Goal: Information Seeking & Learning: Learn about a topic

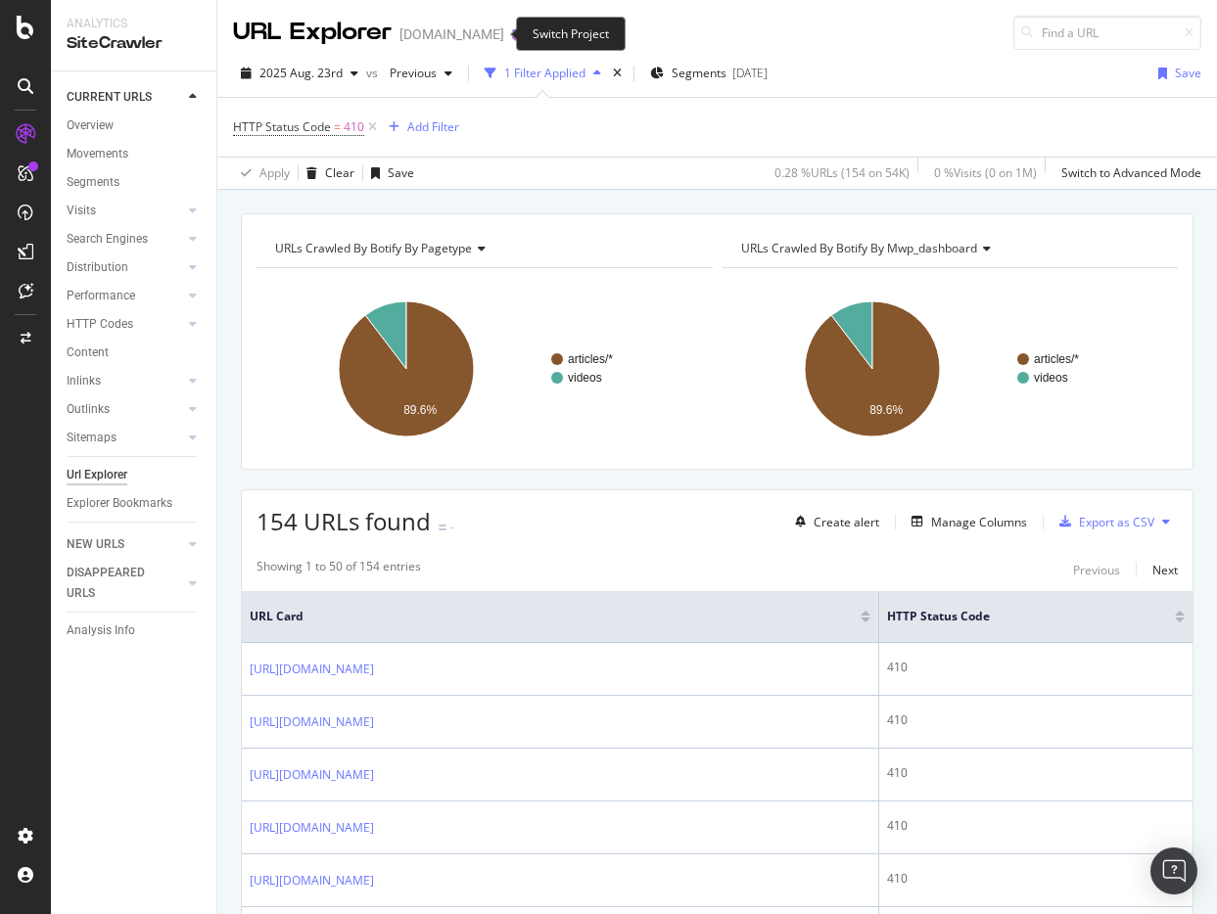
click at [512, 29] on icon "arrow-right-arrow-left" at bounding box center [518, 34] width 12 height 14
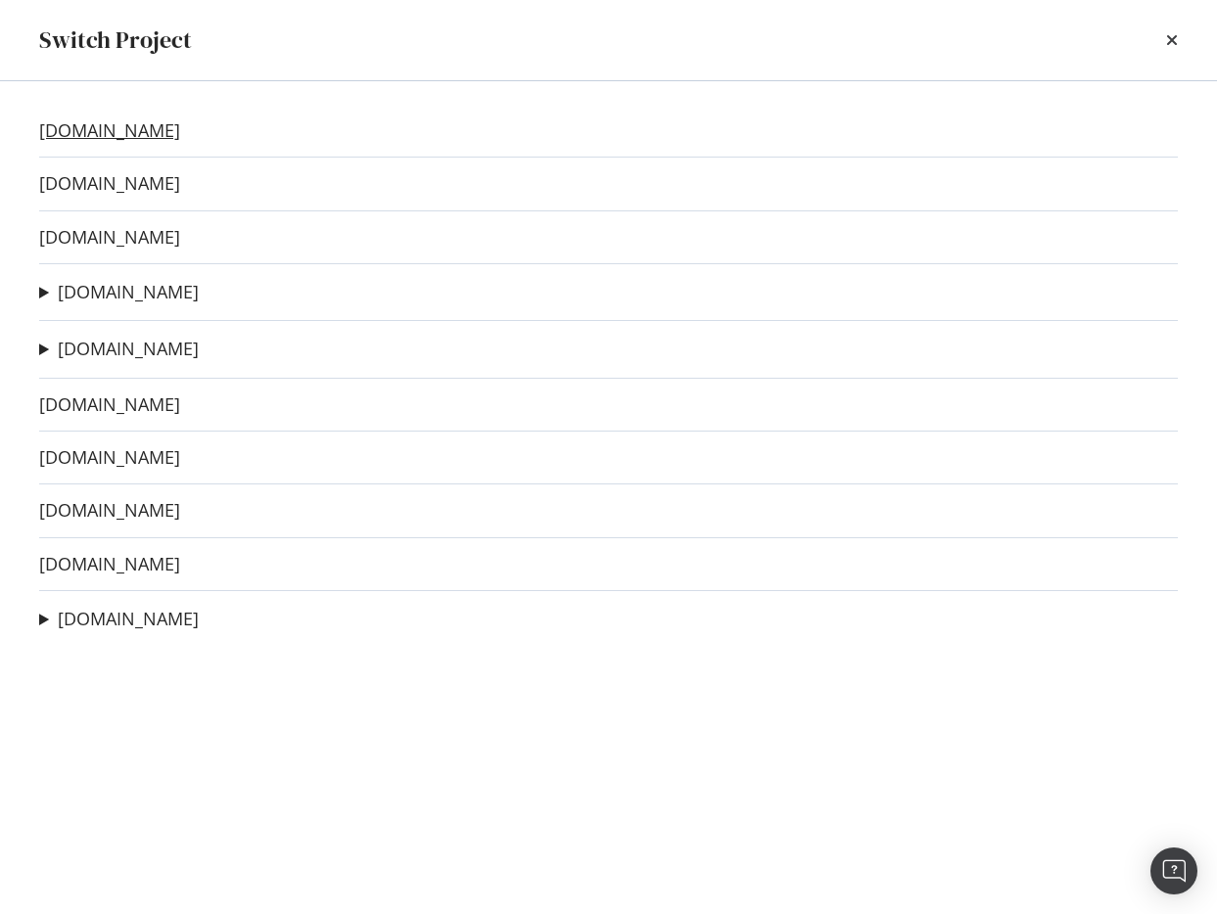
click at [89, 134] on link "[DOMAIN_NAME]" at bounding box center [109, 130] width 141 height 21
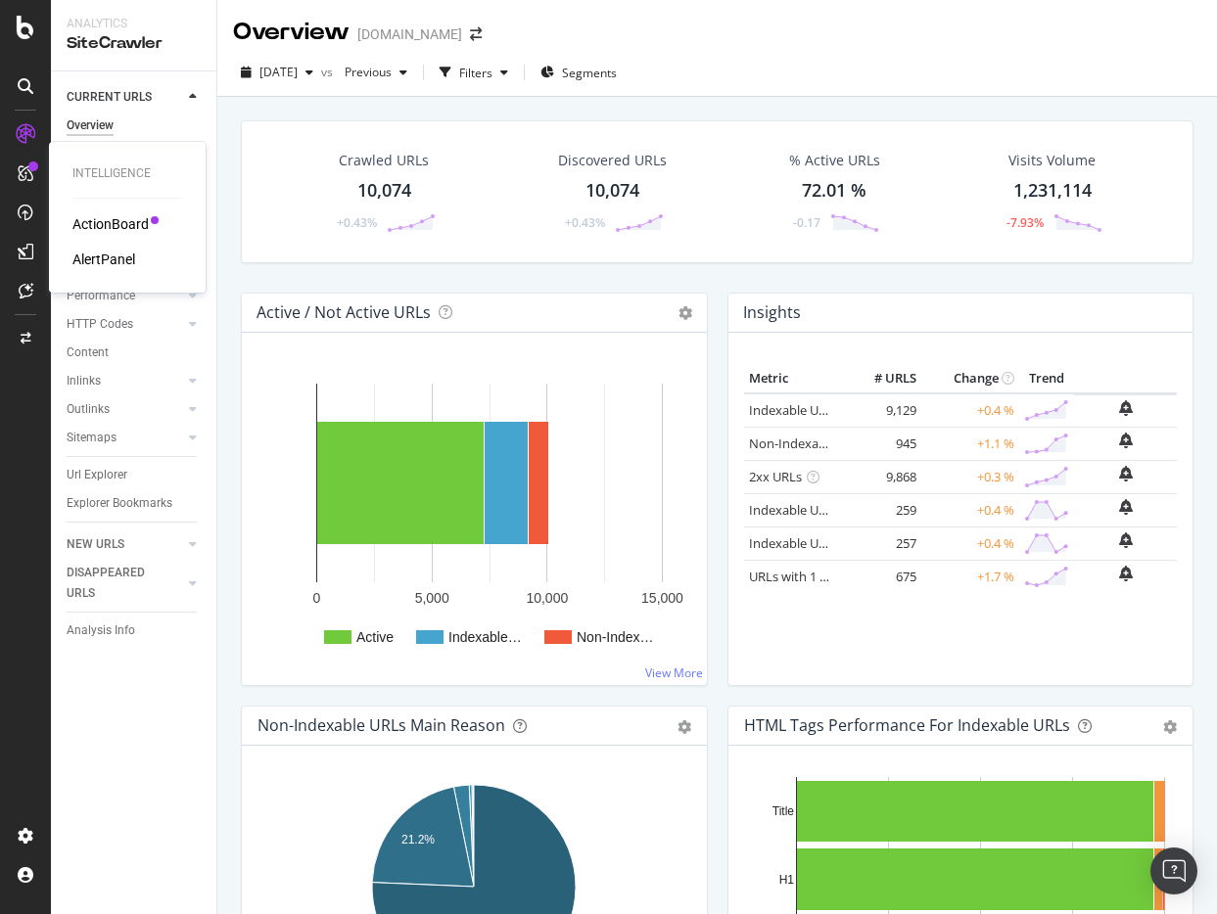
click at [93, 225] on div "ActionBoard" at bounding box center [110, 224] width 76 height 20
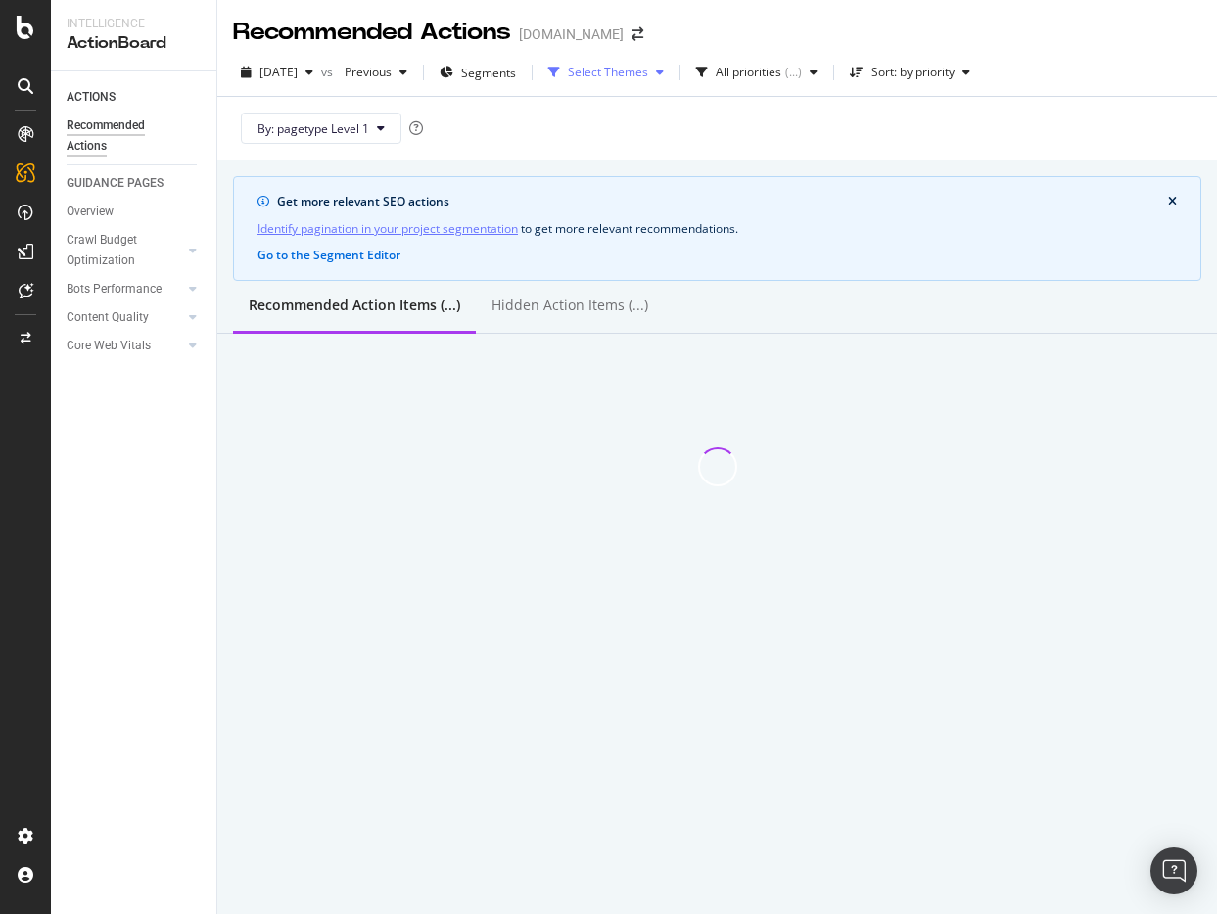
click at [611, 70] on div "Select Themes" at bounding box center [608, 73] width 80 height 12
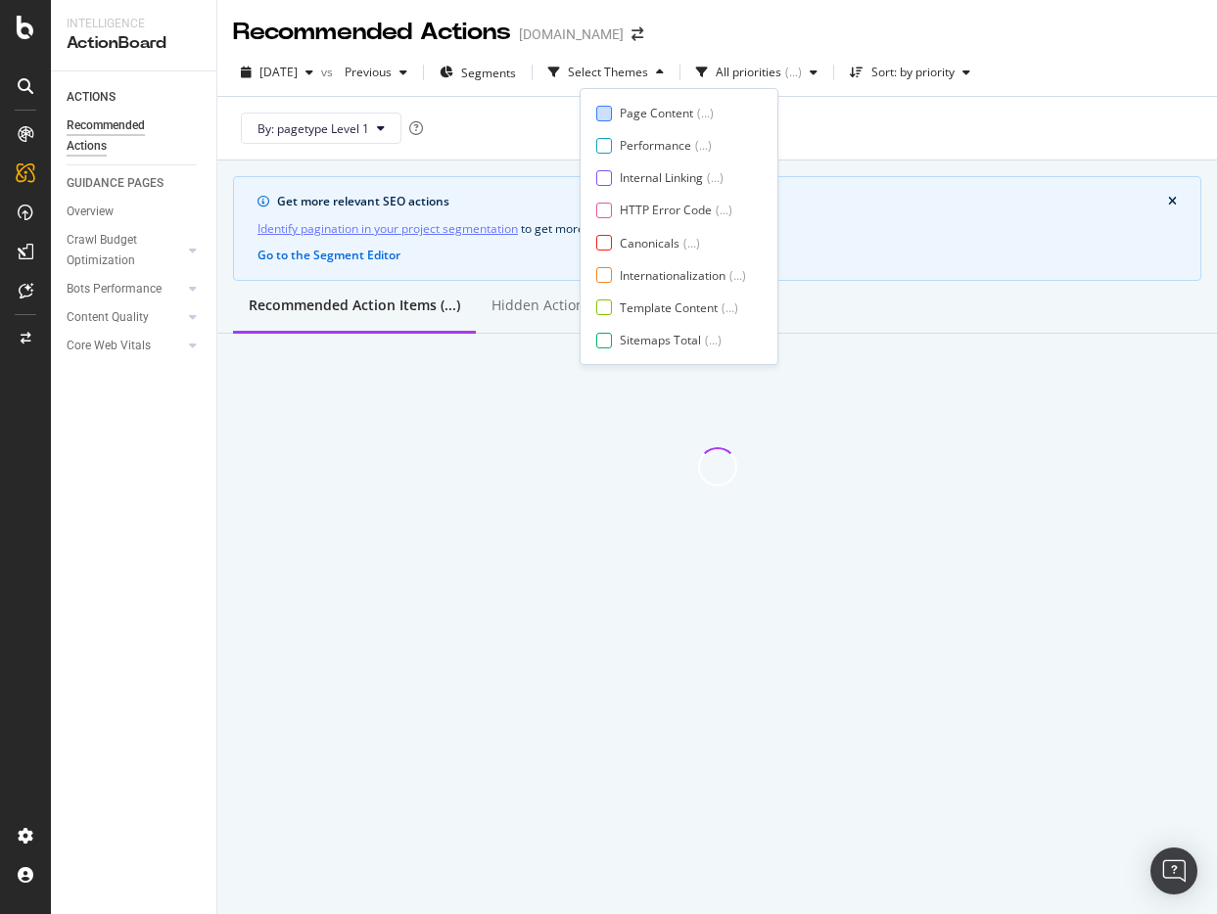
click at [616, 119] on div "Page Content ( ... )" at bounding box center [671, 113] width 150 height 17
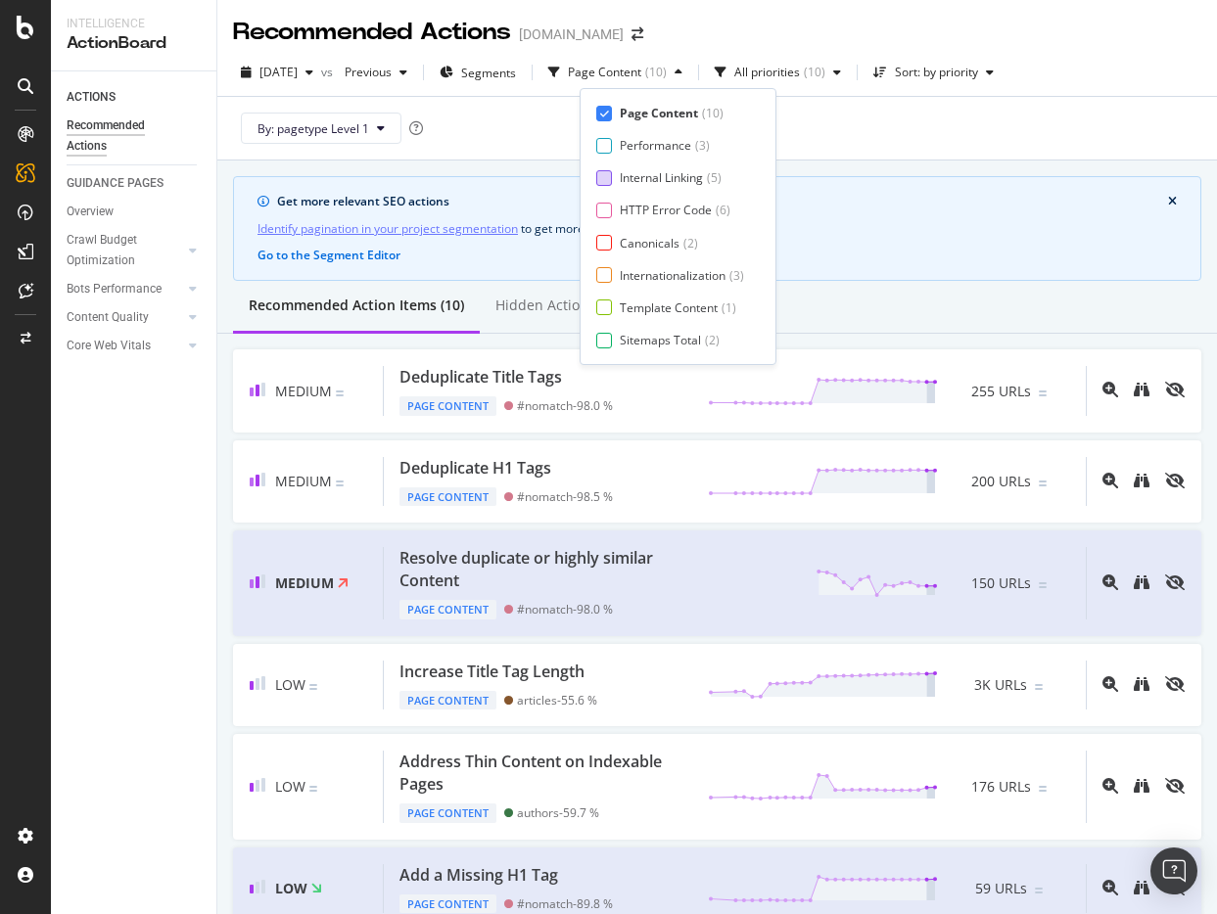
click at [608, 178] on div at bounding box center [604, 178] width 16 height 16
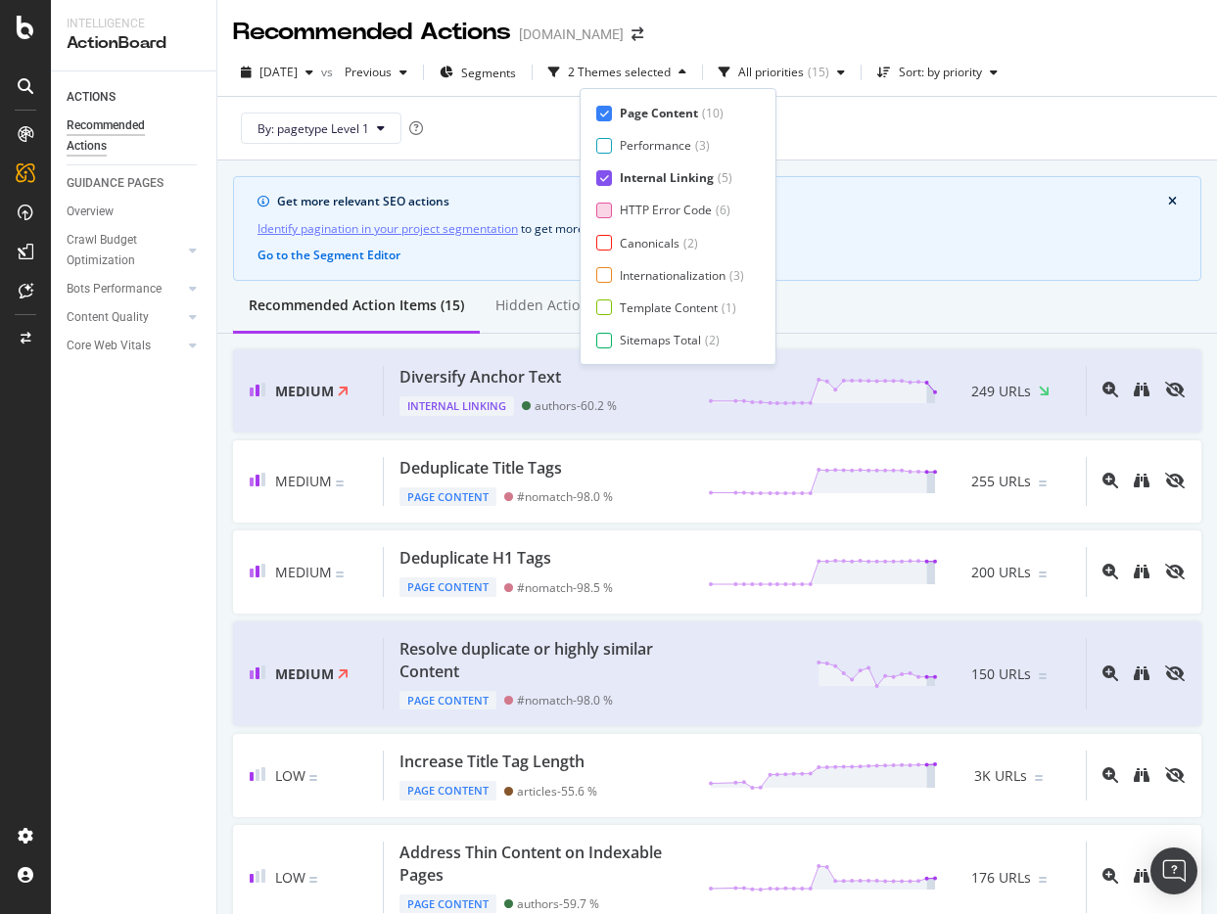
click at [608, 208] on div at bounding box center [604, 211] width 16 height 16
click at [604, 256] on div "Page Content ( 10 ) Performance ( 3 ) Internal Linking ( 5 ) HTTP Error Code ( …" at bounding box center [677, 227] width 163 height 244
click at [604, 252] on div "Page Content ( 10 ) Performance ( 3 ) Internal Linking ( 5 ) HTTP Error Code ( …" at bounding box center [677, 227] width 163 height 244
click at [604, 248] on div at bounding box center [604, 243] width 16 height 16
click at [599, 286] on div "Page Content ( 10 ) Performance ( 3 ) Internal Linking ( 5 ) HTTP Error Code ( …" at bounding box center [677, 227] width 163 height 244
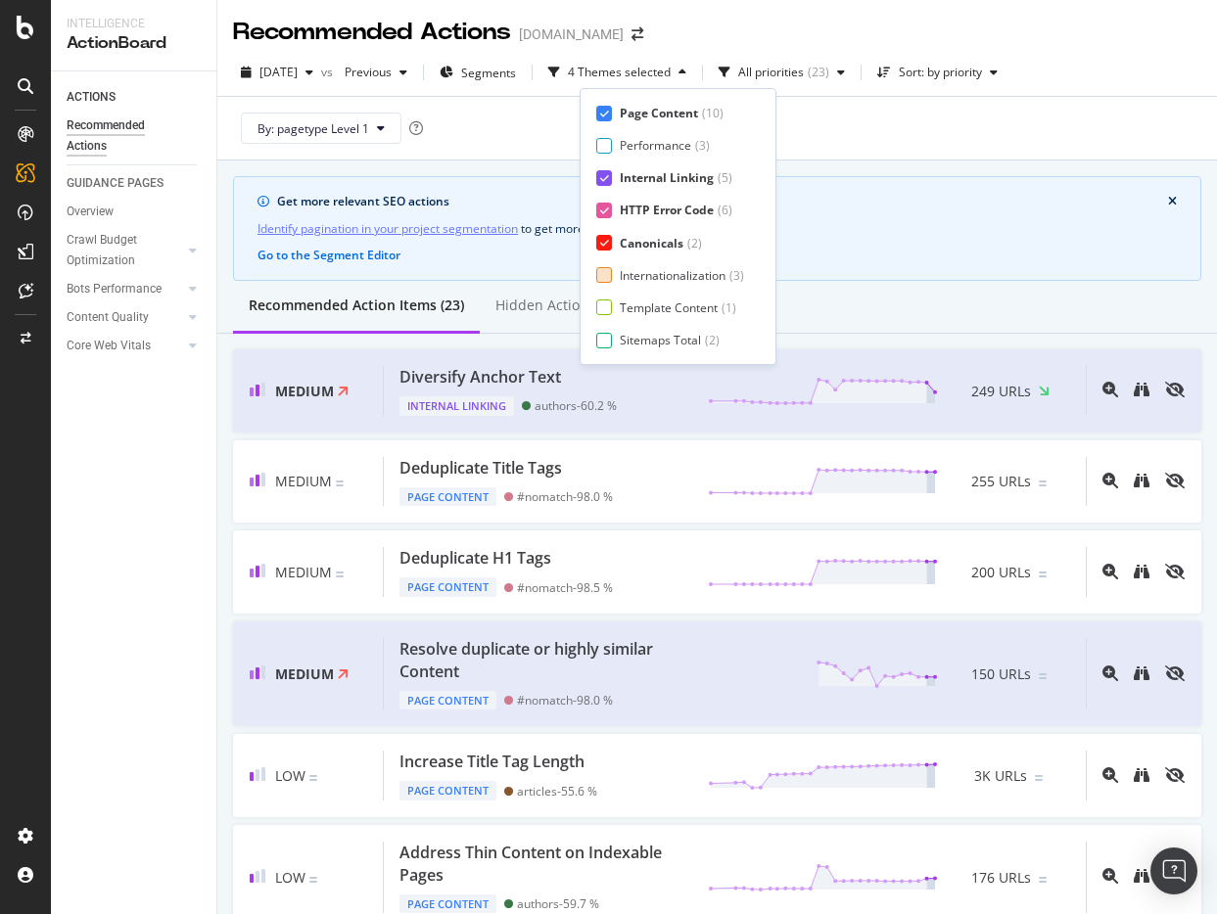
click at [605, 274] on div at bounding box center [604, 275] width 16 height 16
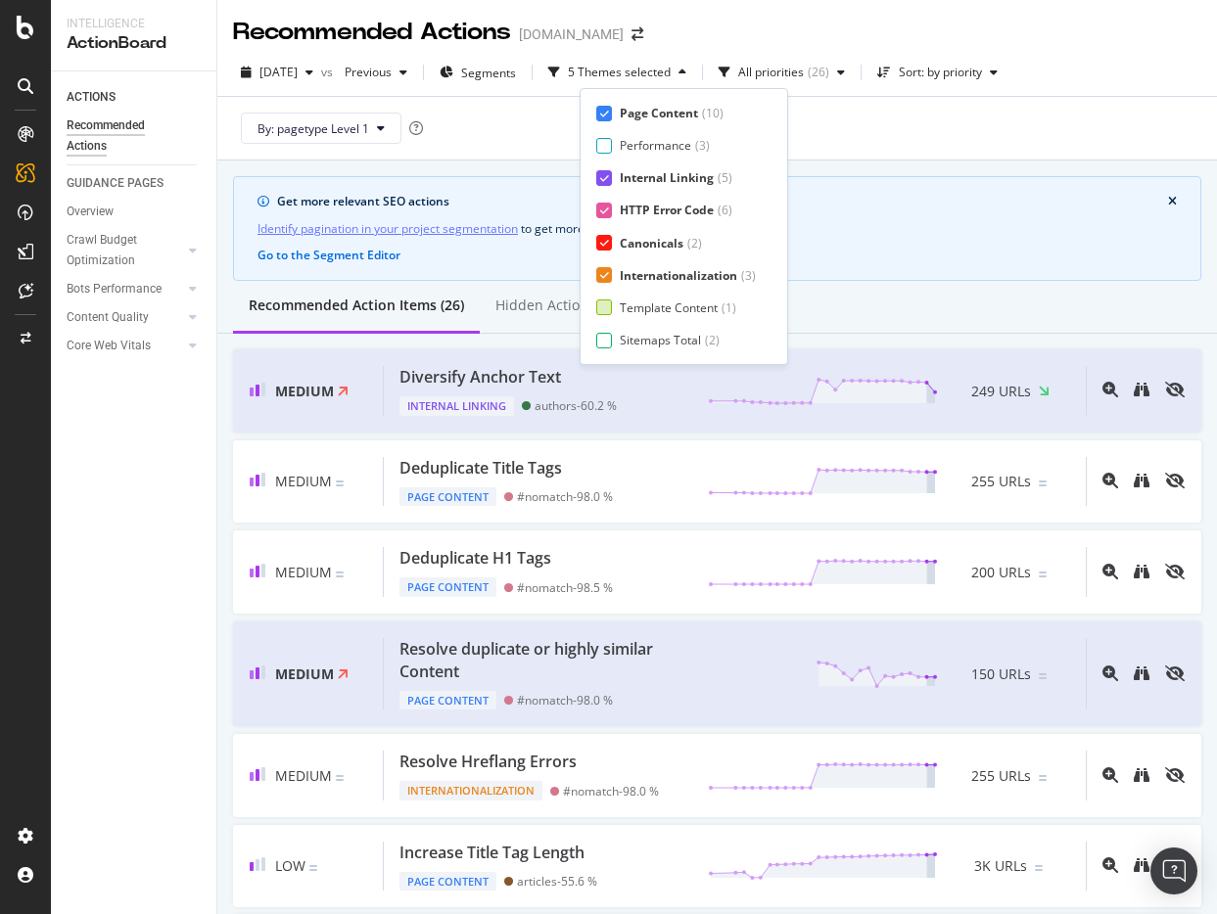
click at [603, 305] on div at bounding box center [604, 308] width 16 height 16
click at [605, 337] on div at bounding box center [604, 341] width 16 height 16
click at [596, 338] on div at bounding box center [604, 341] width 16 height 16
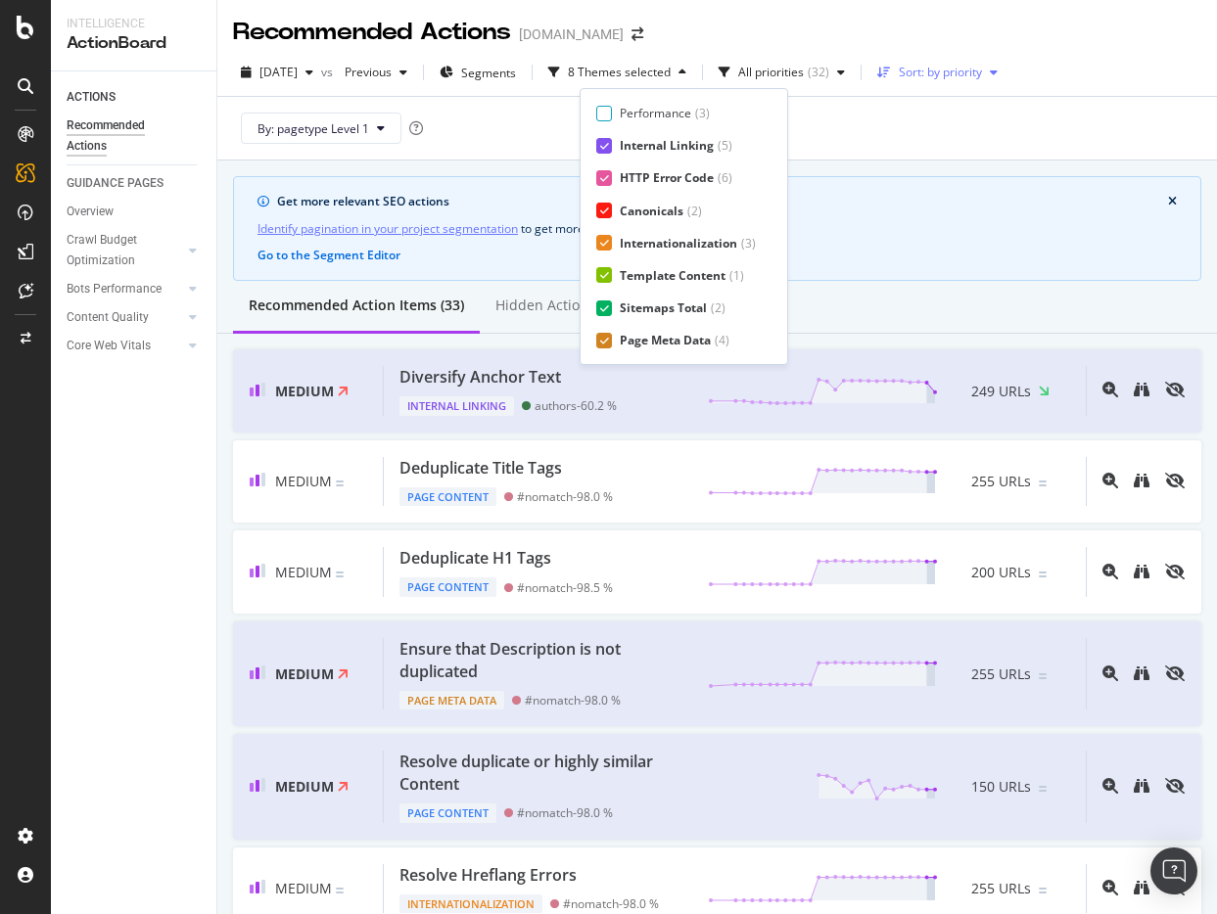
click at [971, 86] on div "Sort: by priority" at bounding box center [937, 72] width 136 height 29
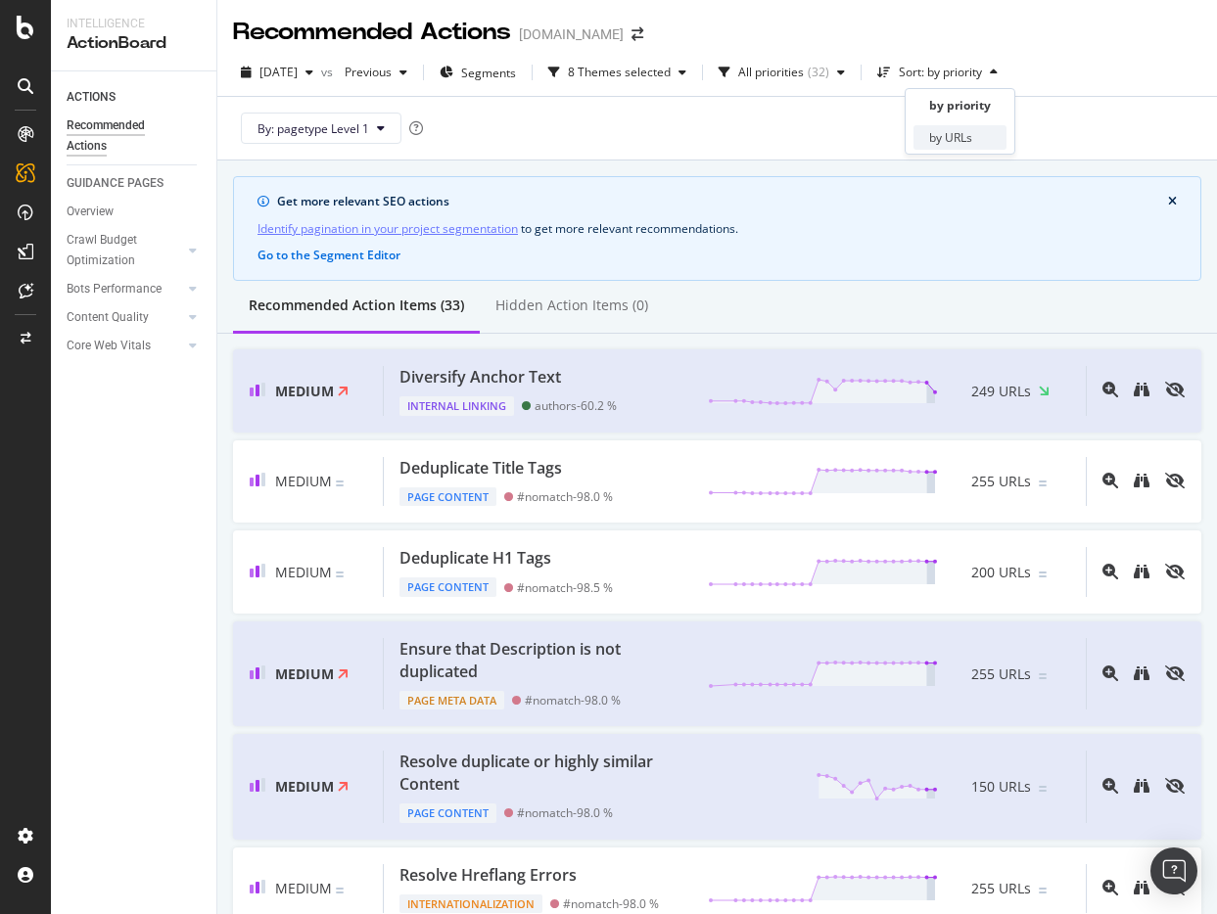
click at [959, 139] on div "by URLs" at bounding box center [950, 137] width 43 height 17
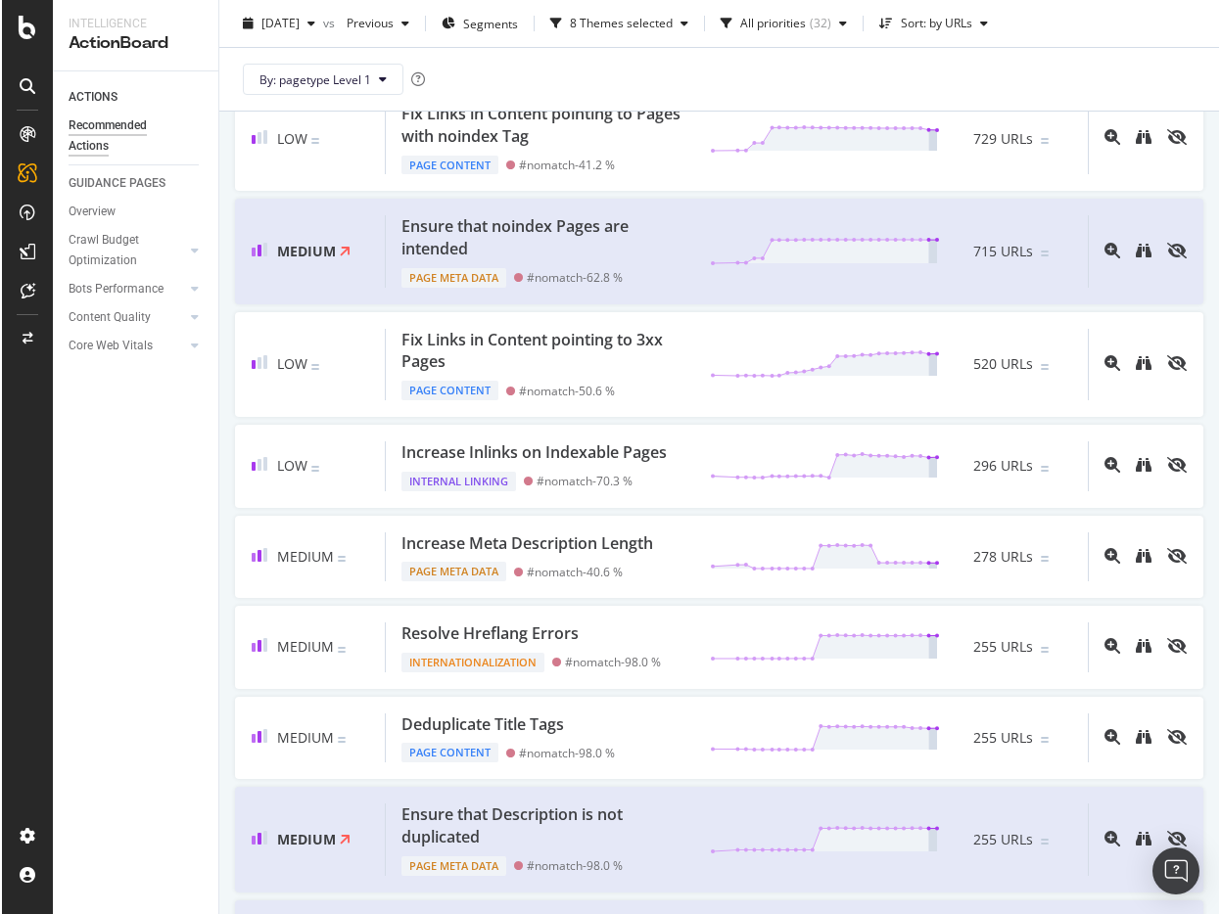
scroll to position [0, 0]
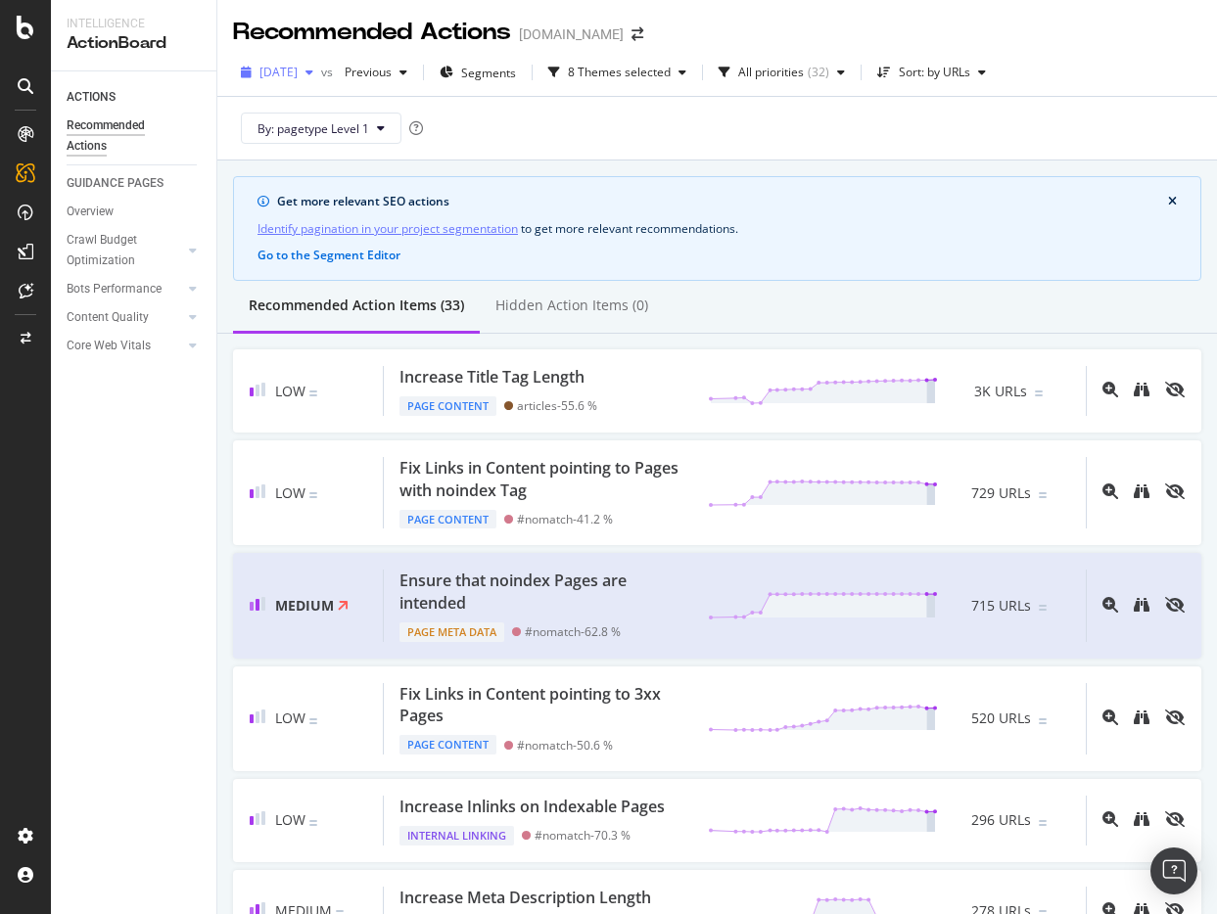
click at [298, 76] on span "[DATE]" at bounding box center [278, 72] width 38 height 17
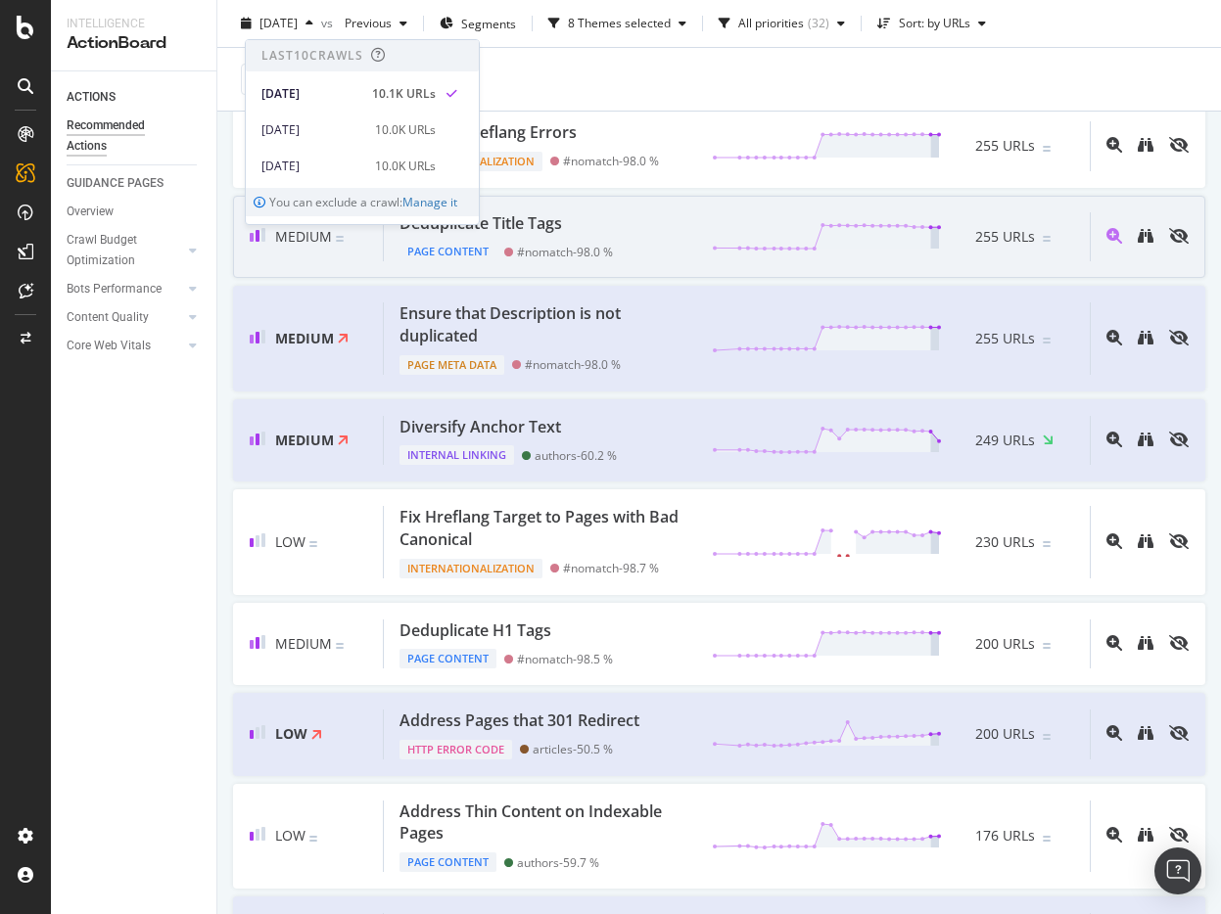
scroll to position [851, 0]
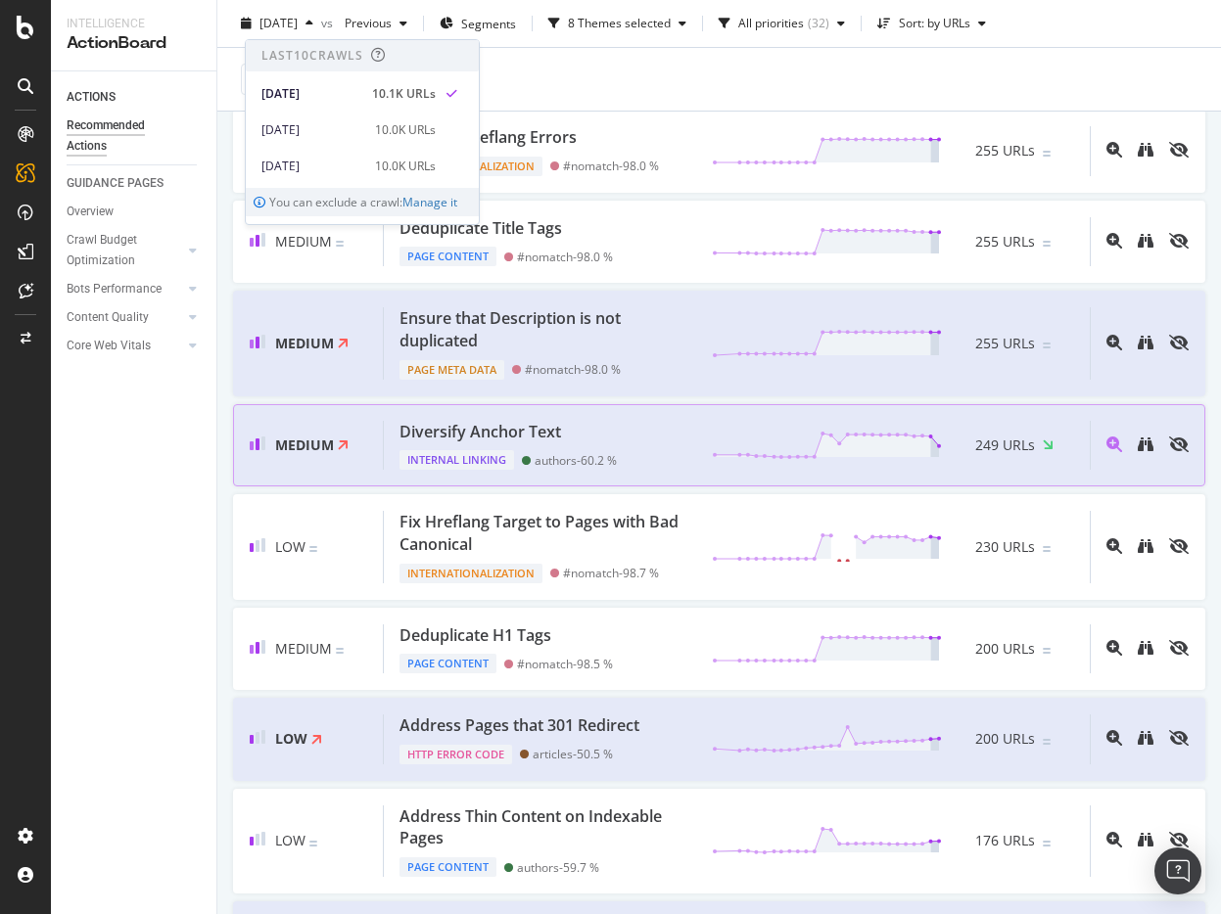
click at [589, 447] on div "Internal Linking authors - 60.2 %" at bounding box center [507, 456] width 217 height 27
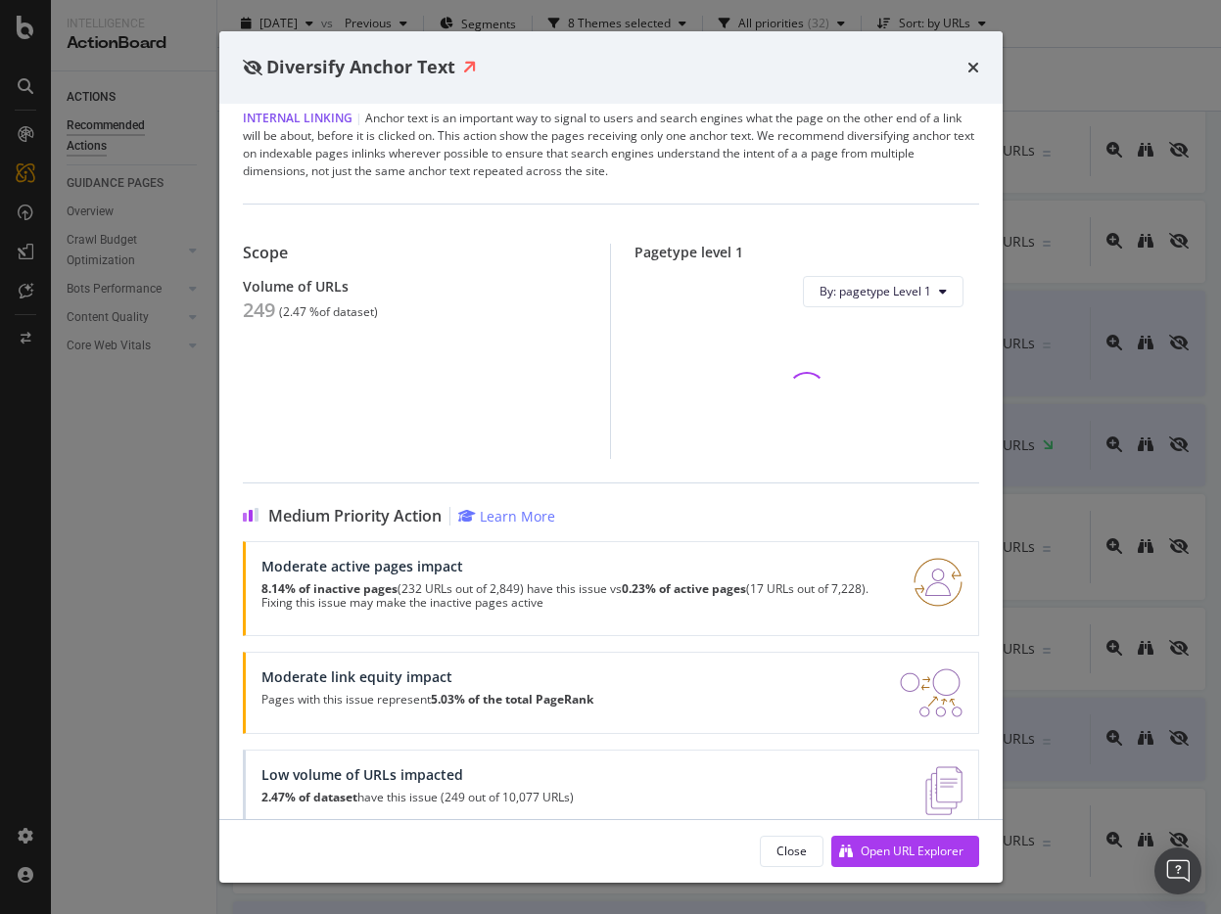
scroll to position [103, 0]
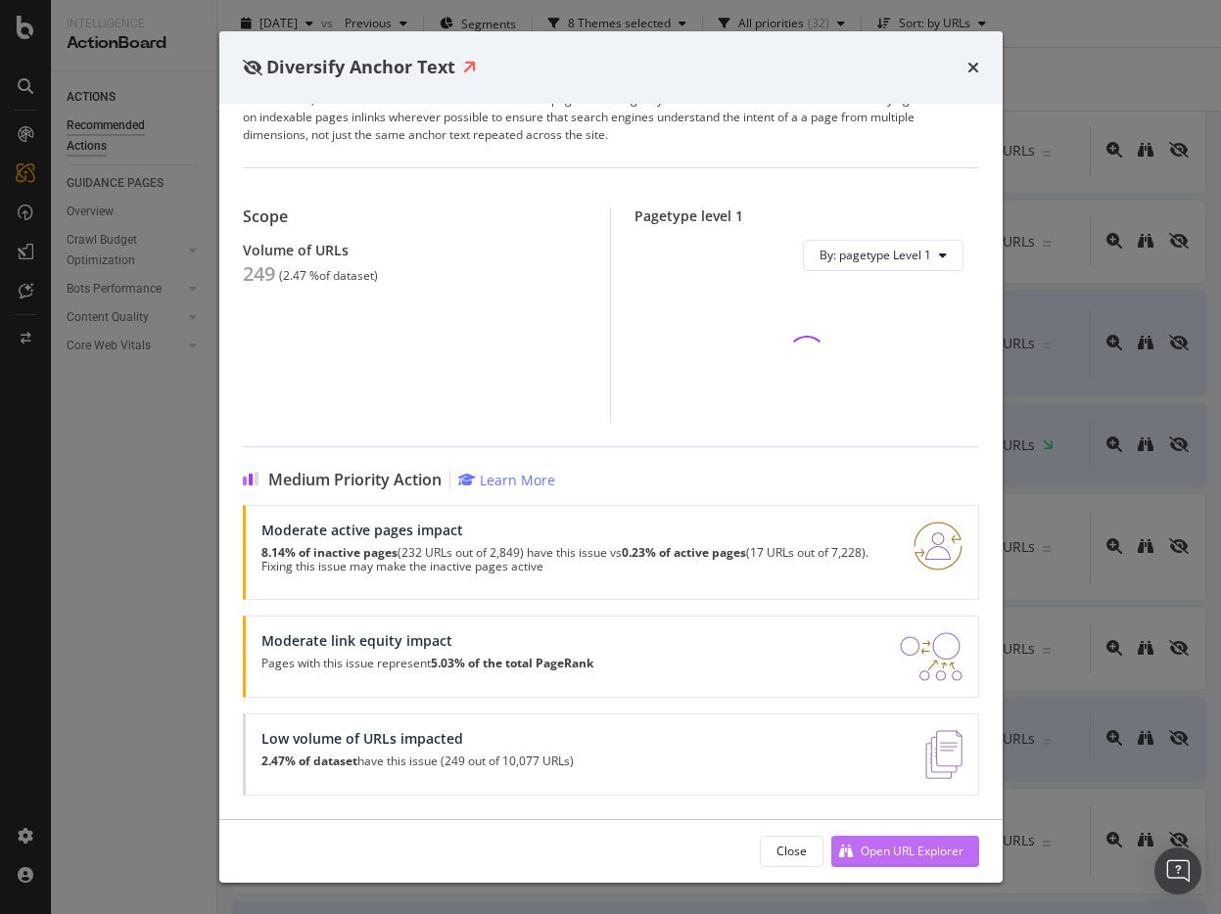
click at [889, 846] on div "Open URL Explorer" at bounding box center [912, 851] width 103 height 17
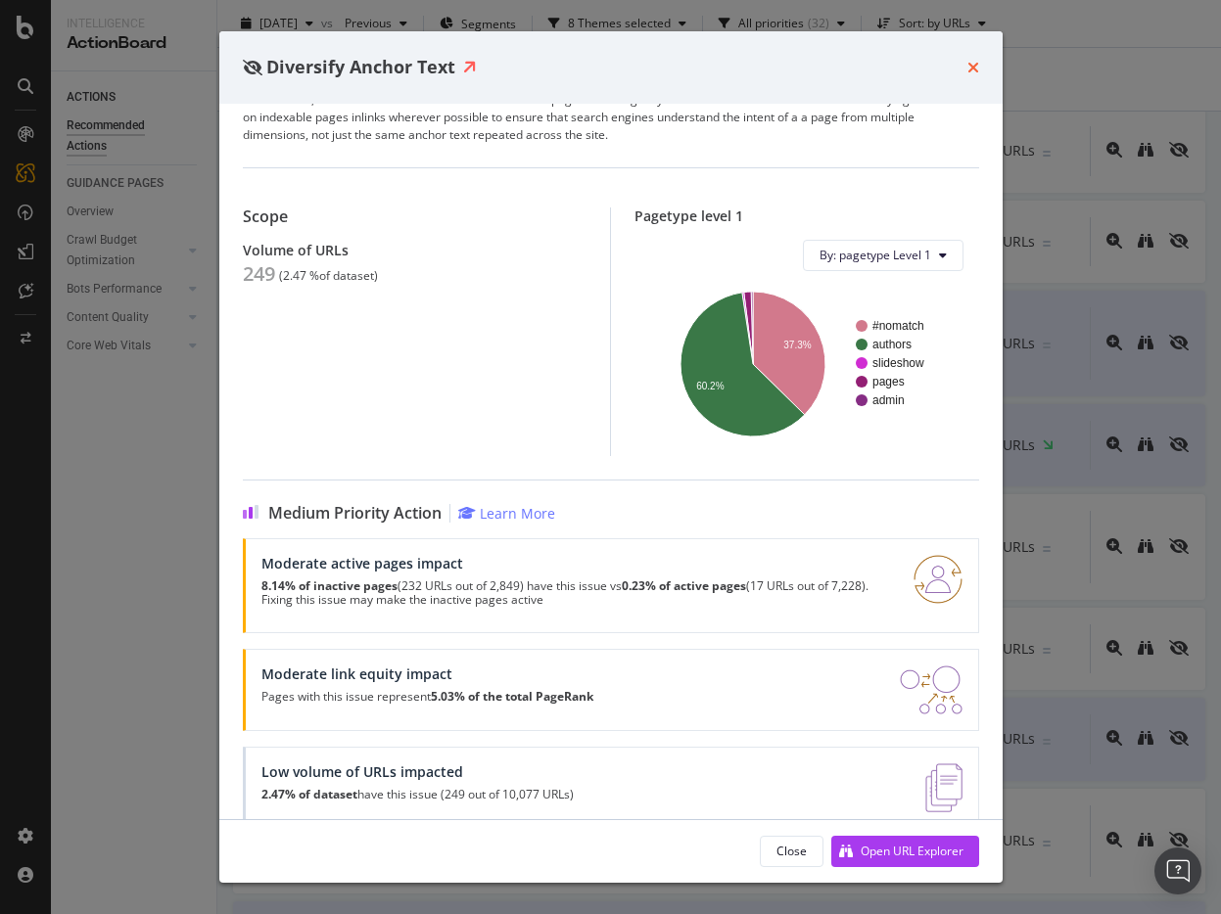
click at [974, 64] on icon "times" at bounding box center [973, 68] width 12 height 16
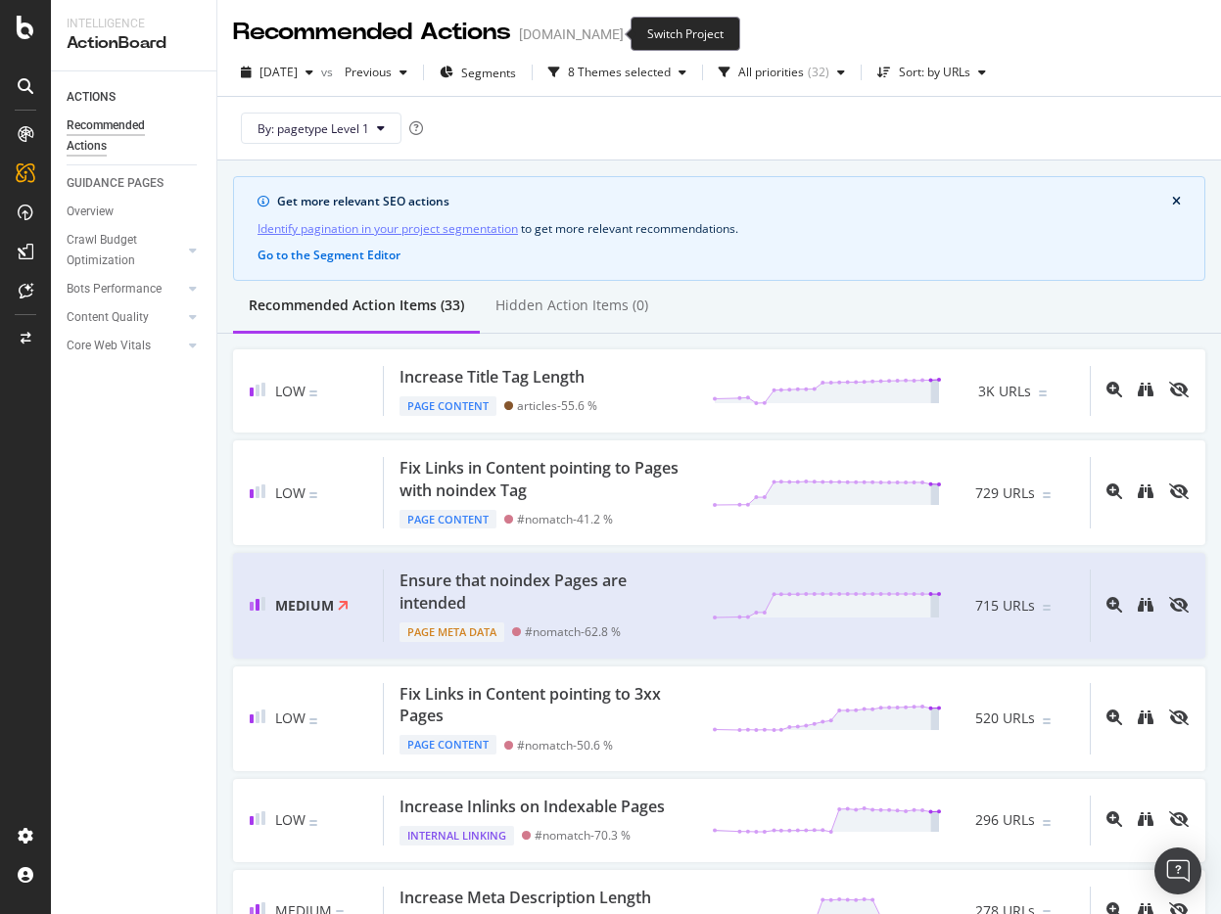
click at [631, 28] on icon "arrow-right-arrow-left" at bounding box center [637, 34] width 12 height 14
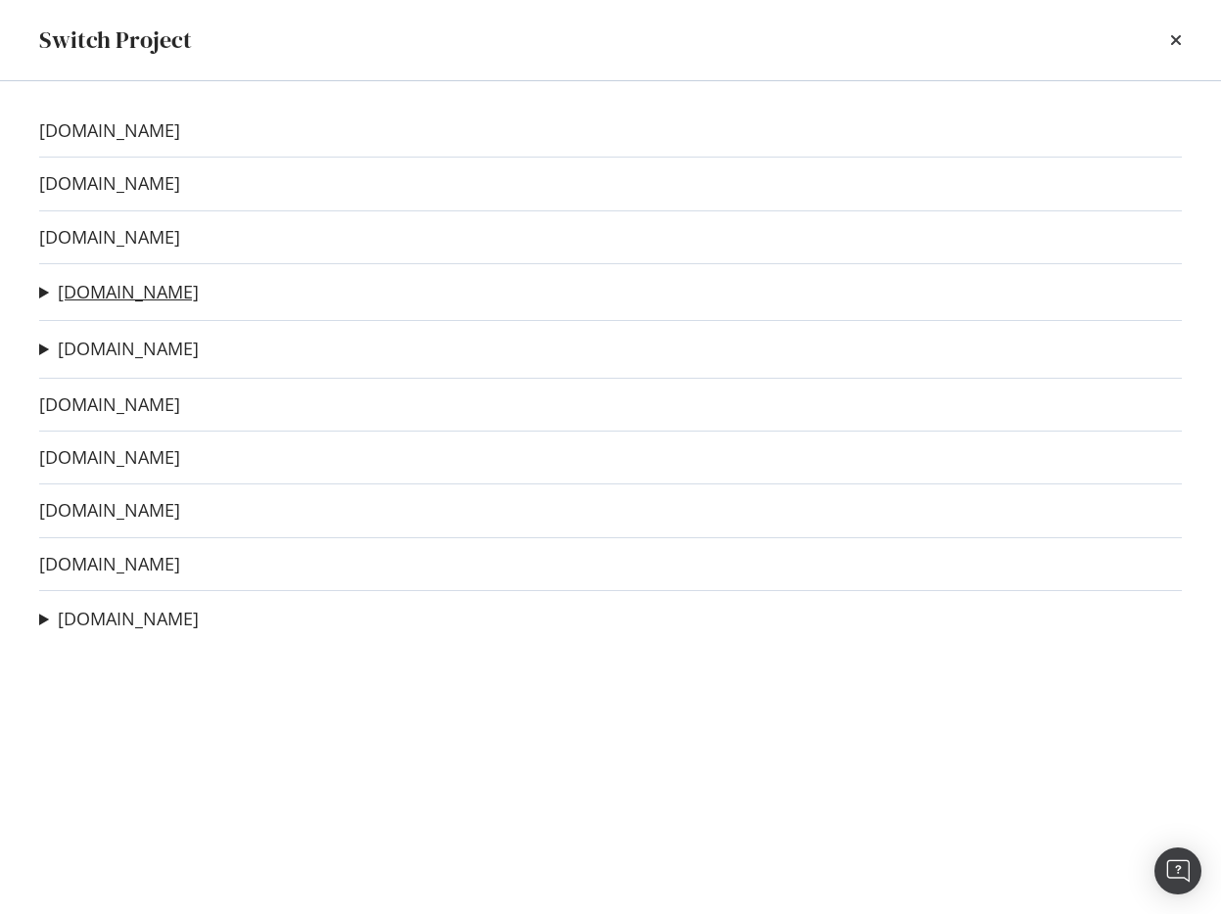
click at [110, 294] on link "[DOMAIN_NAME]" at bounding box center [128, 292] width 141 height 21
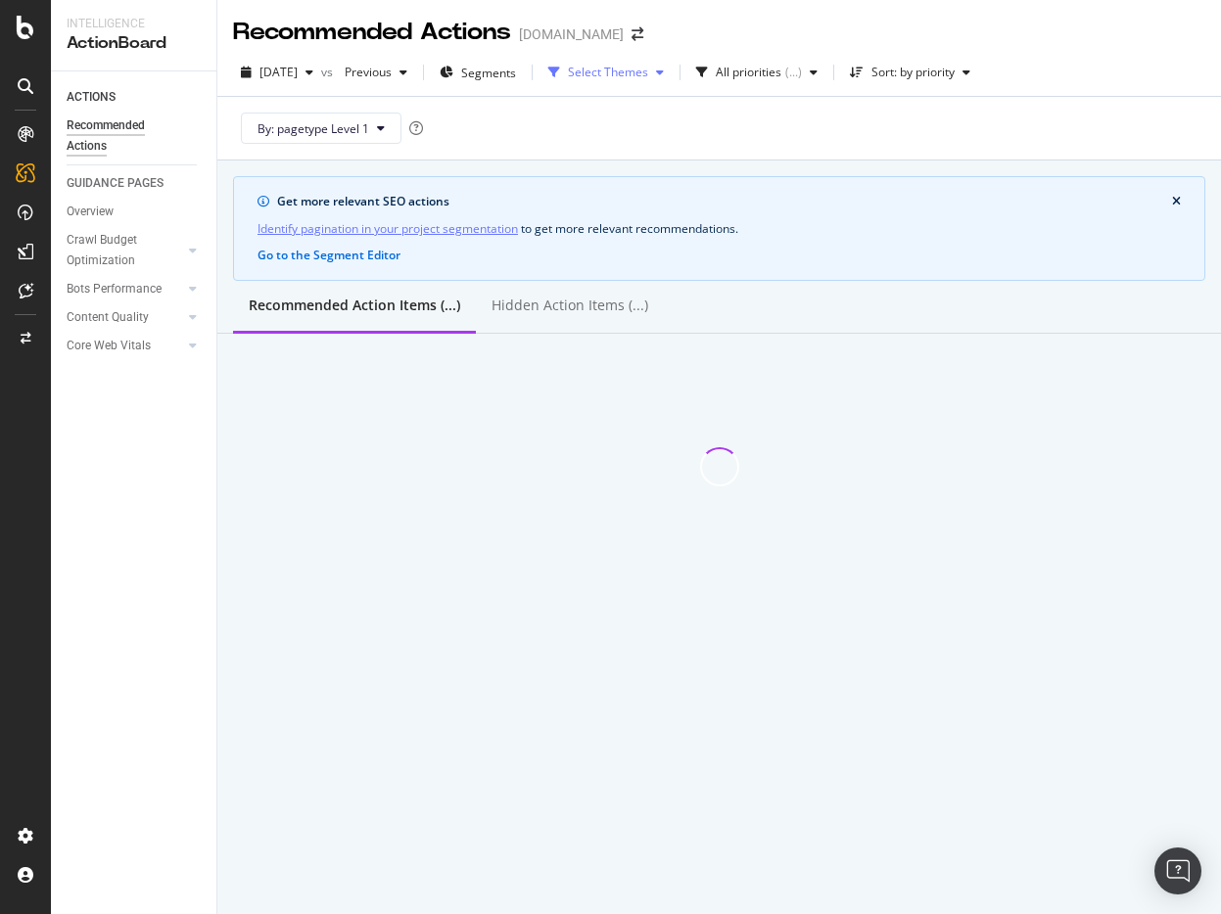
click at [647, 68] on div "Select Themes" at bounding box center [608, 73] width 80 height 12
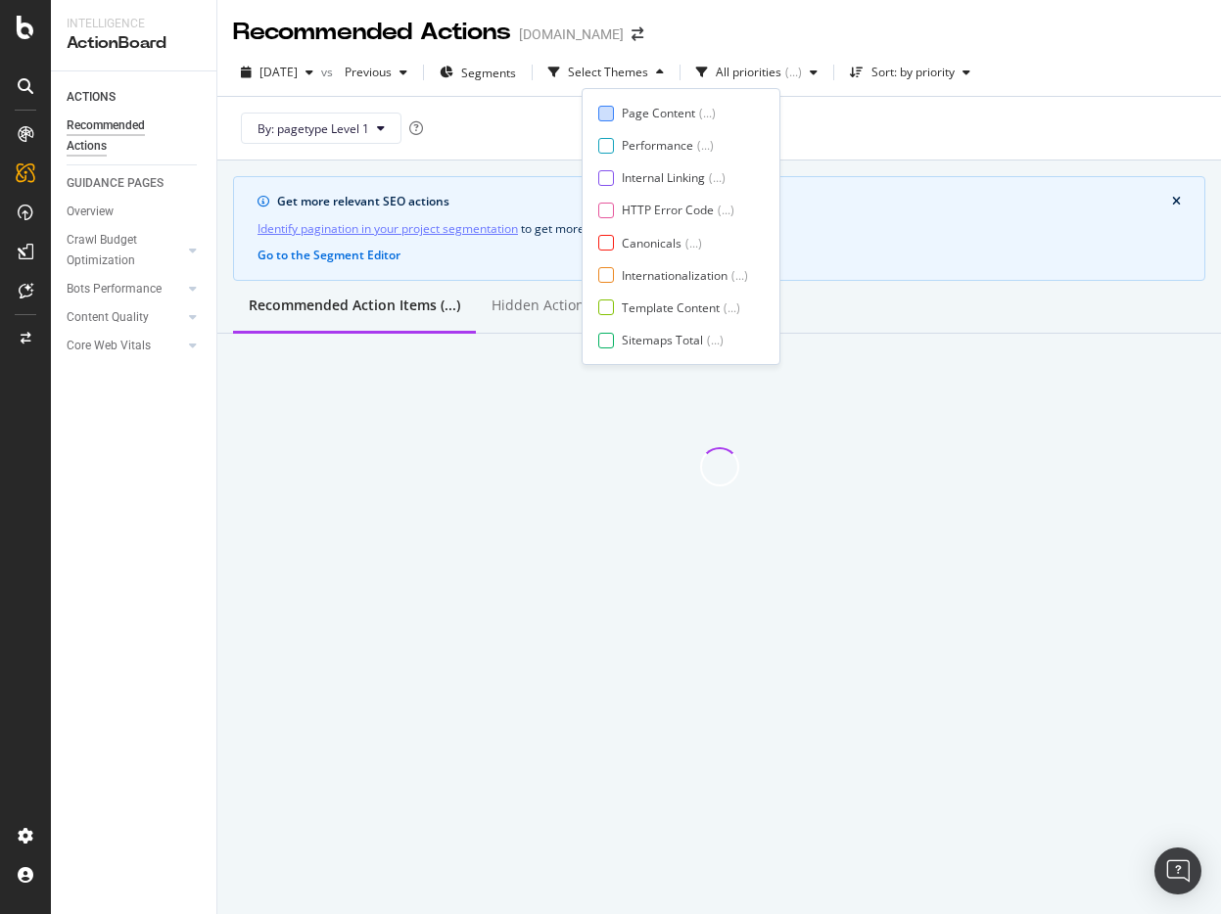
click at [631, 113] on div "Page Content" at bounding box center [658, 113] width 73 height 17
click at [622, 166] on div "Page Content ( ... ) Performance ( ... ) Internal Linking ( ... ) HTTP Error Co…" at bounding box center [680, 227] width 165 height 244
click at [617, 181] on div "Internal Linking ( ... )" at bounding box center [673, 177] width 150 height 17
click at [613, 207] on div at bounding box center [606, 211] width 16 height 16
click at [612, 240] on div at bounding box center [606, 243] width 16 height 16
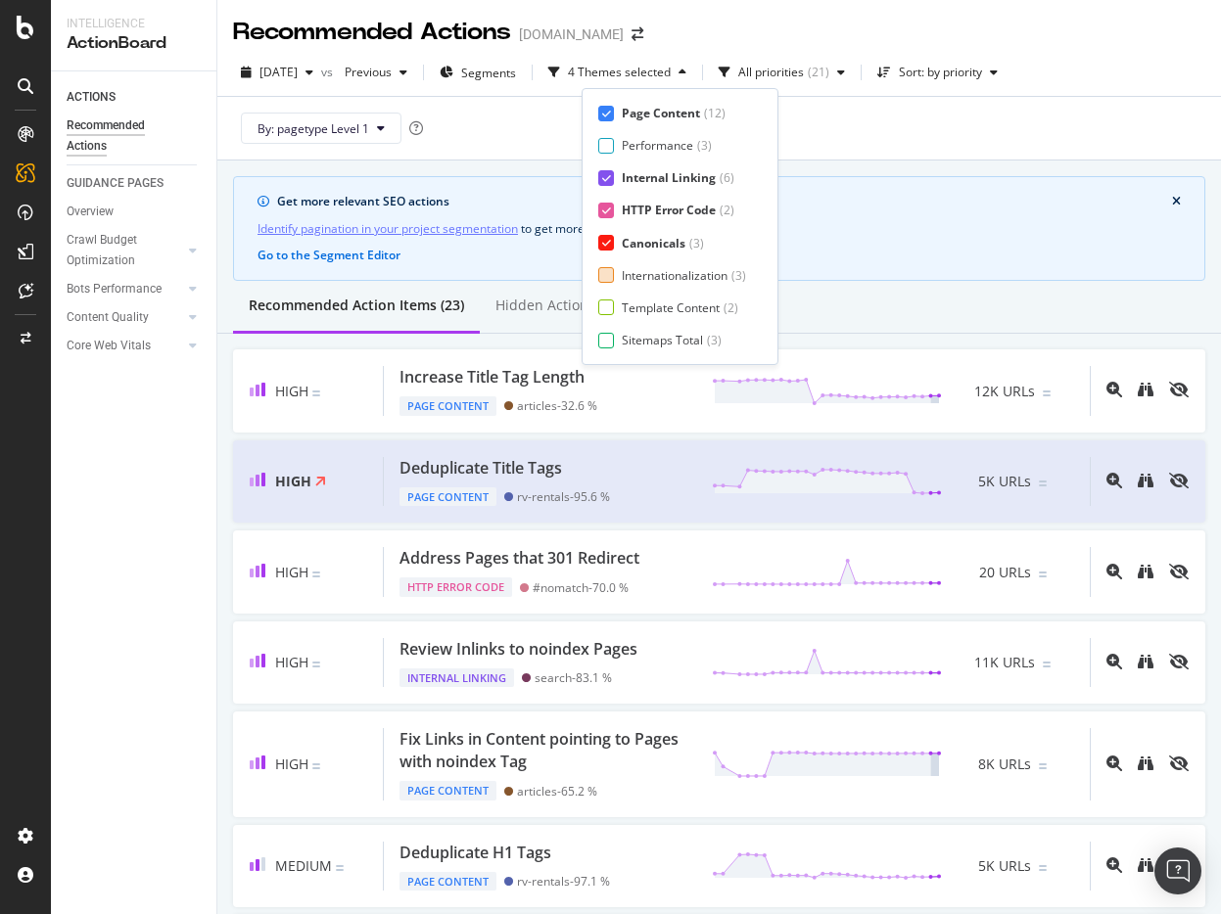
click at [615, 271] on div "Internationalization ( 3 )" at bounding box center [672, 275] width 148 height 17
click at [616, 305] on div "Template Content ( 2 )" at bounding box center [678, 308] width 160 height 17
click at [615, 337] on div "Sitemaps Total ( 3 )" at bounding box center [678, 340] width 160 height 17
click at [975, 76] on div "Sort: by priority" at bounding box center [940, 73] width 83 height 12
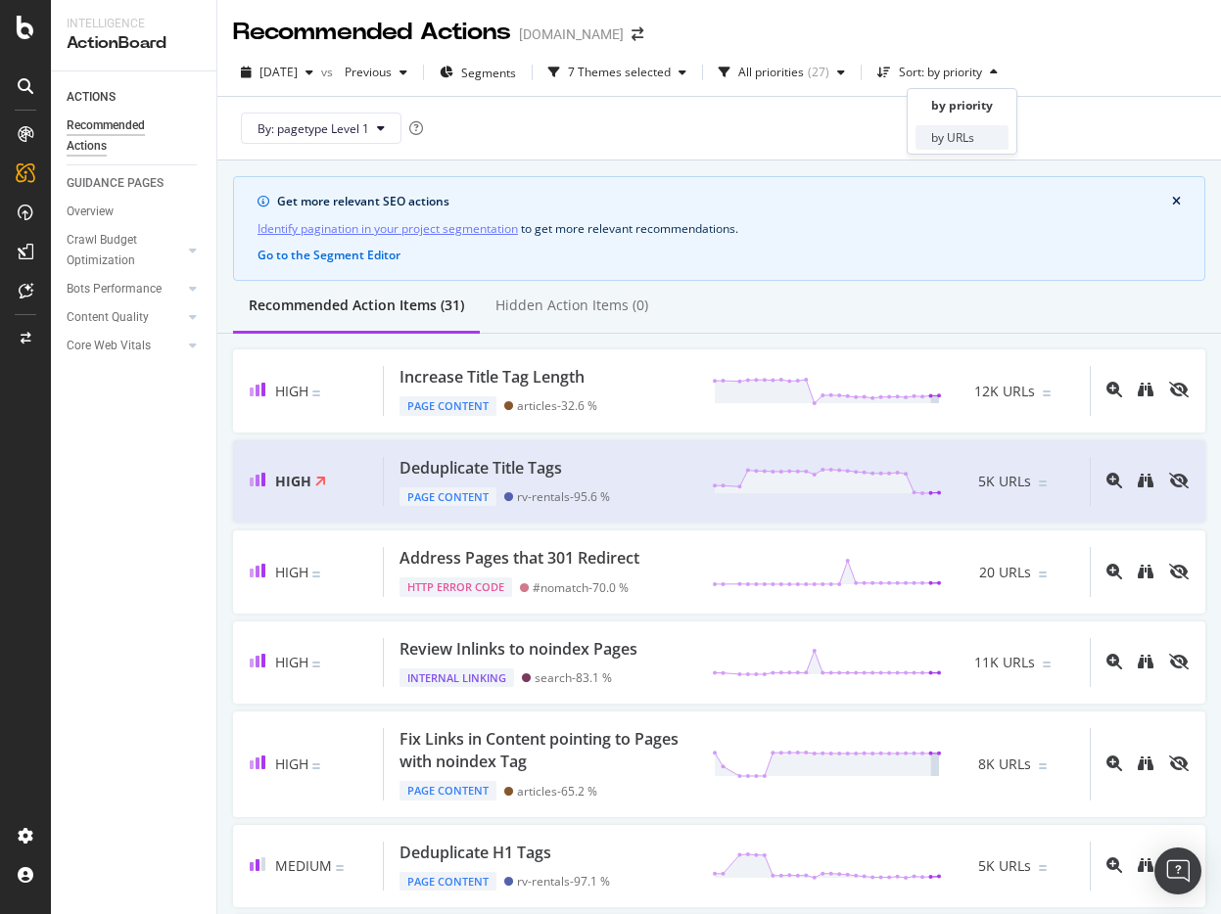
click at [946, 125] on div "by URLs" at bounding box center [961, 137] width 93 height 24
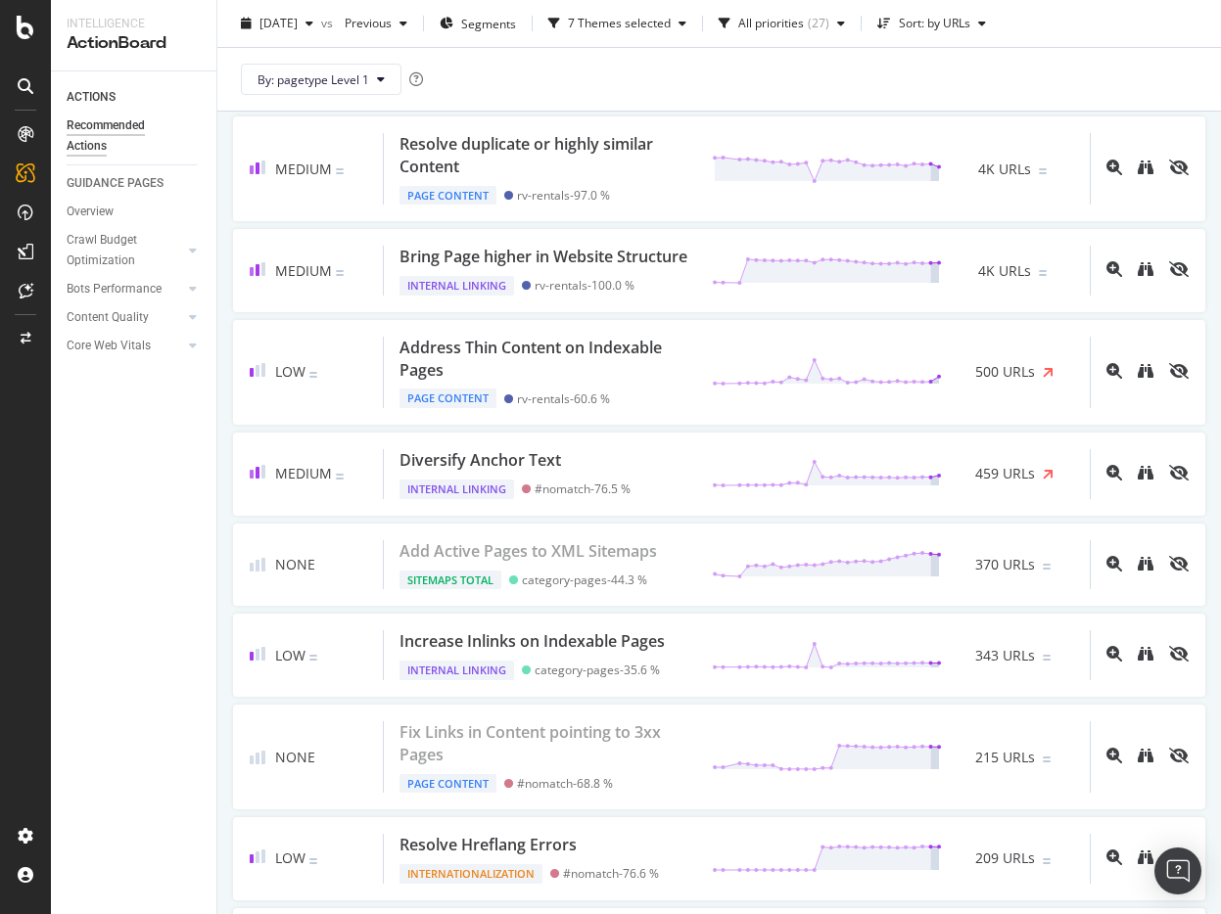
scroll to position [769, 0]
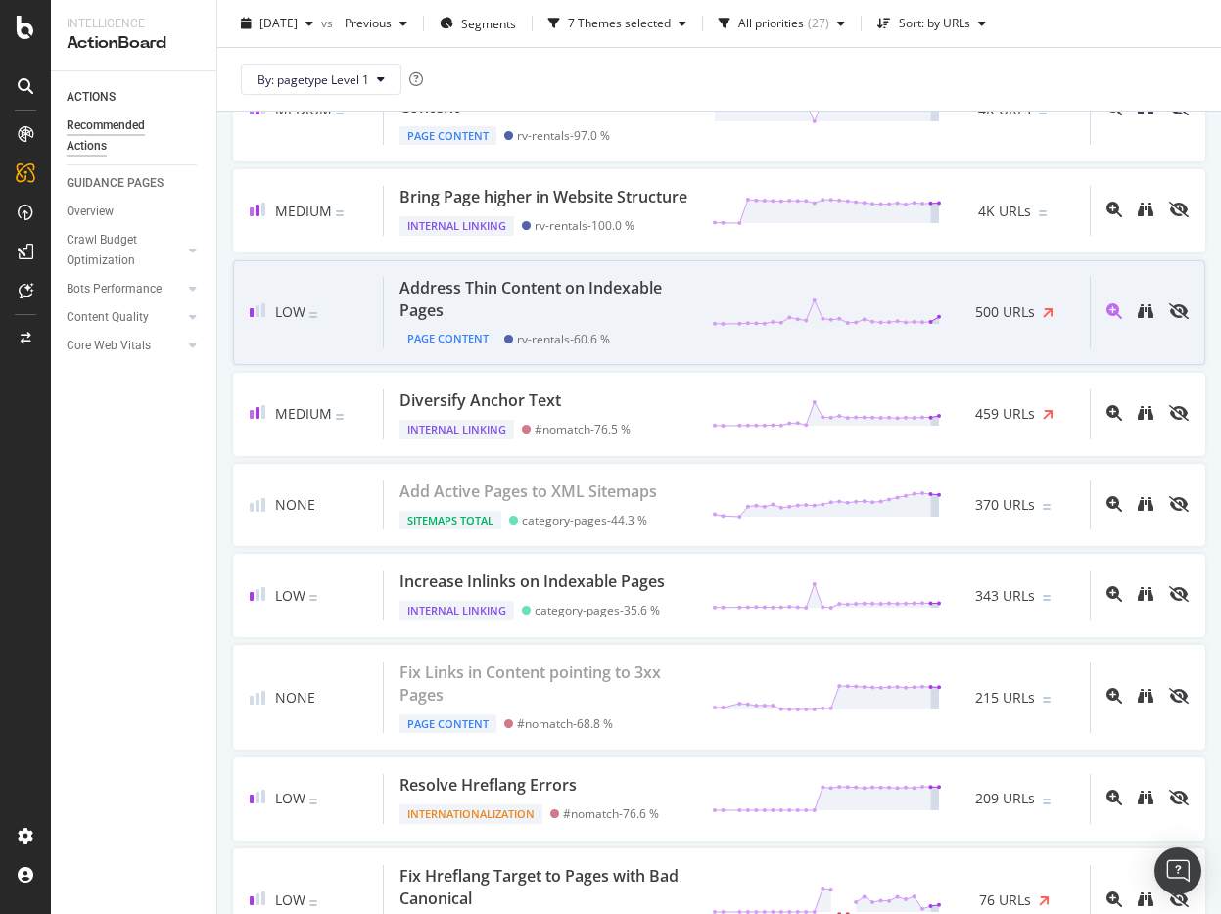
click at [675, 313] on div "Address Thin Content on Indexable Pages" at bounding box center [543, 299] width 289 height 45
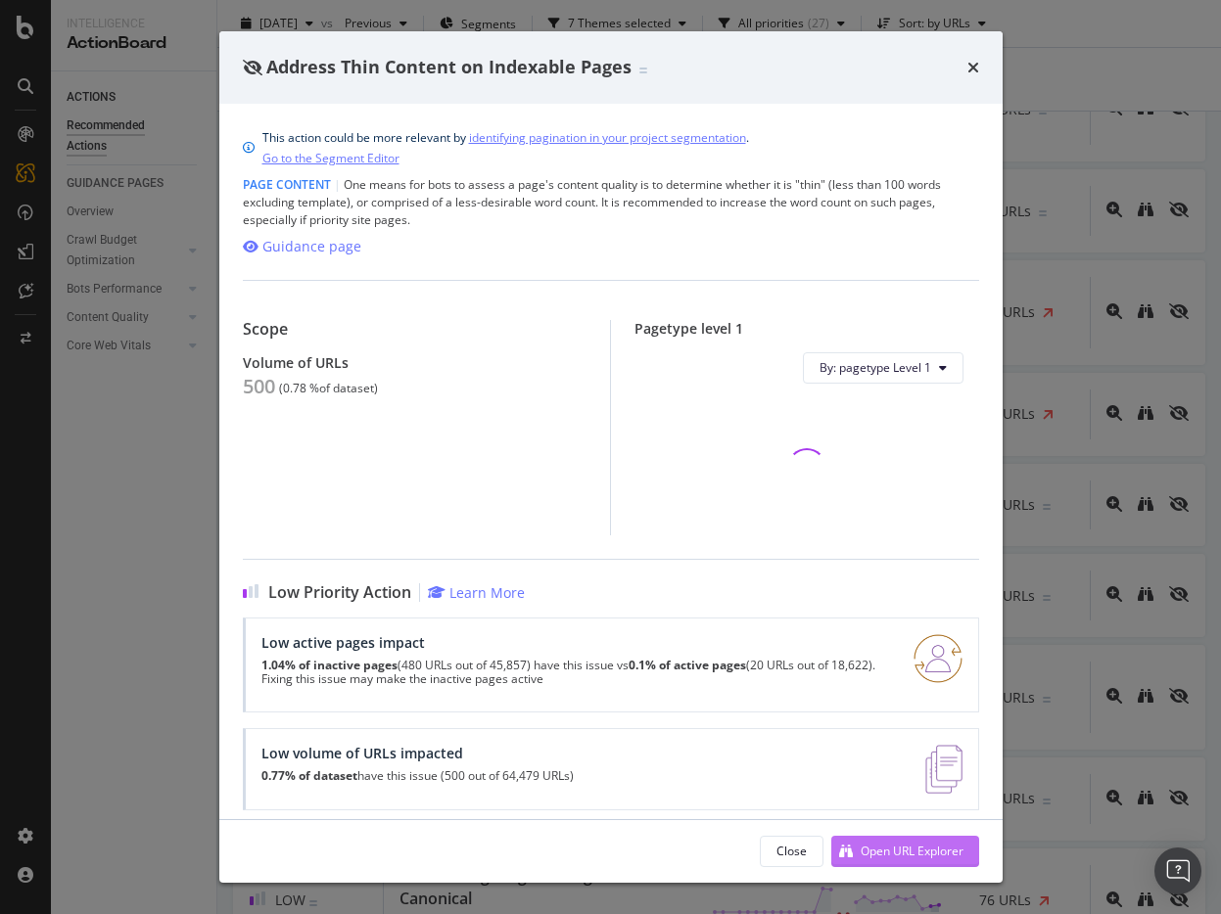
click at [864, 840] on div "Open URL Explorer" at bounding box center [897, 851] width 132 height 29
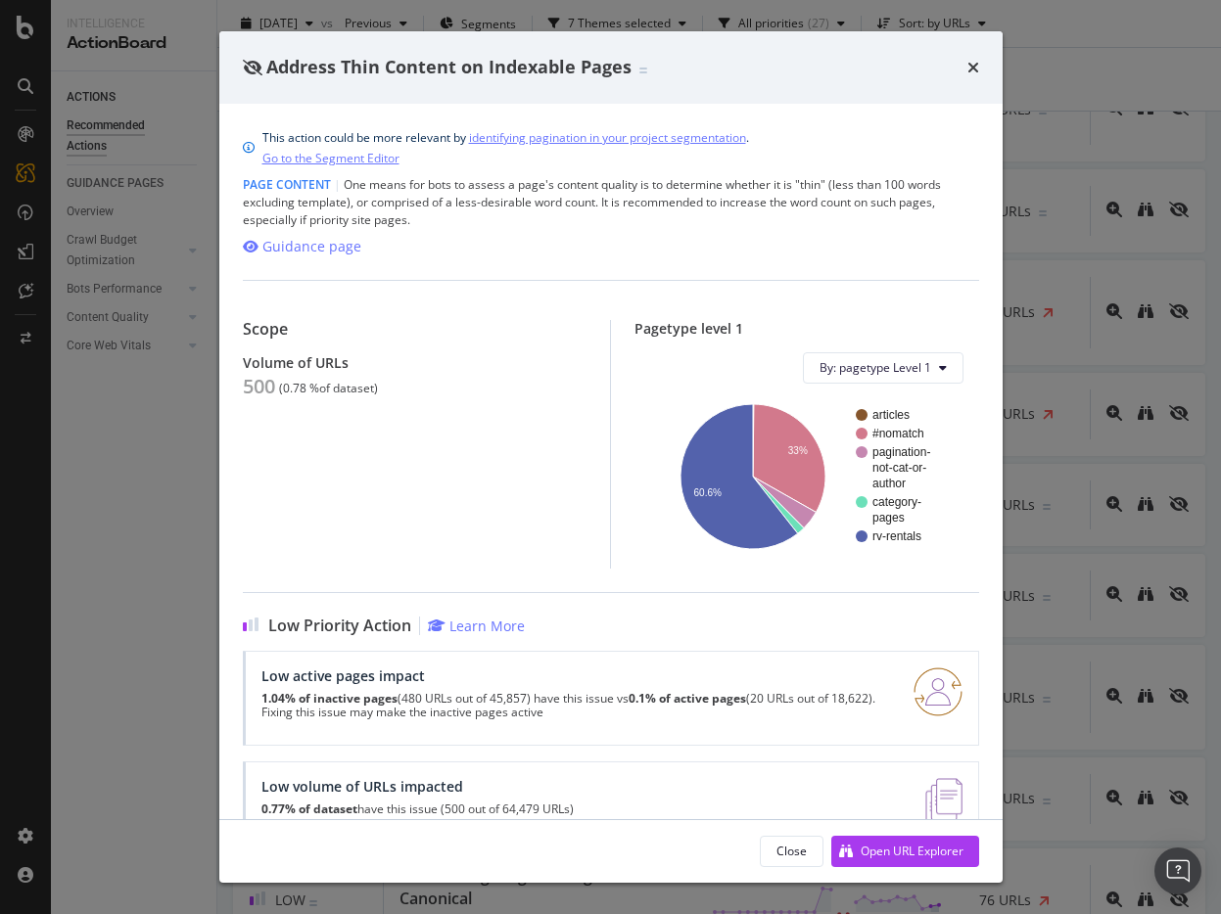
click at [976, 76] on div "times" at bounding box center [973, 67] width 12 height 25
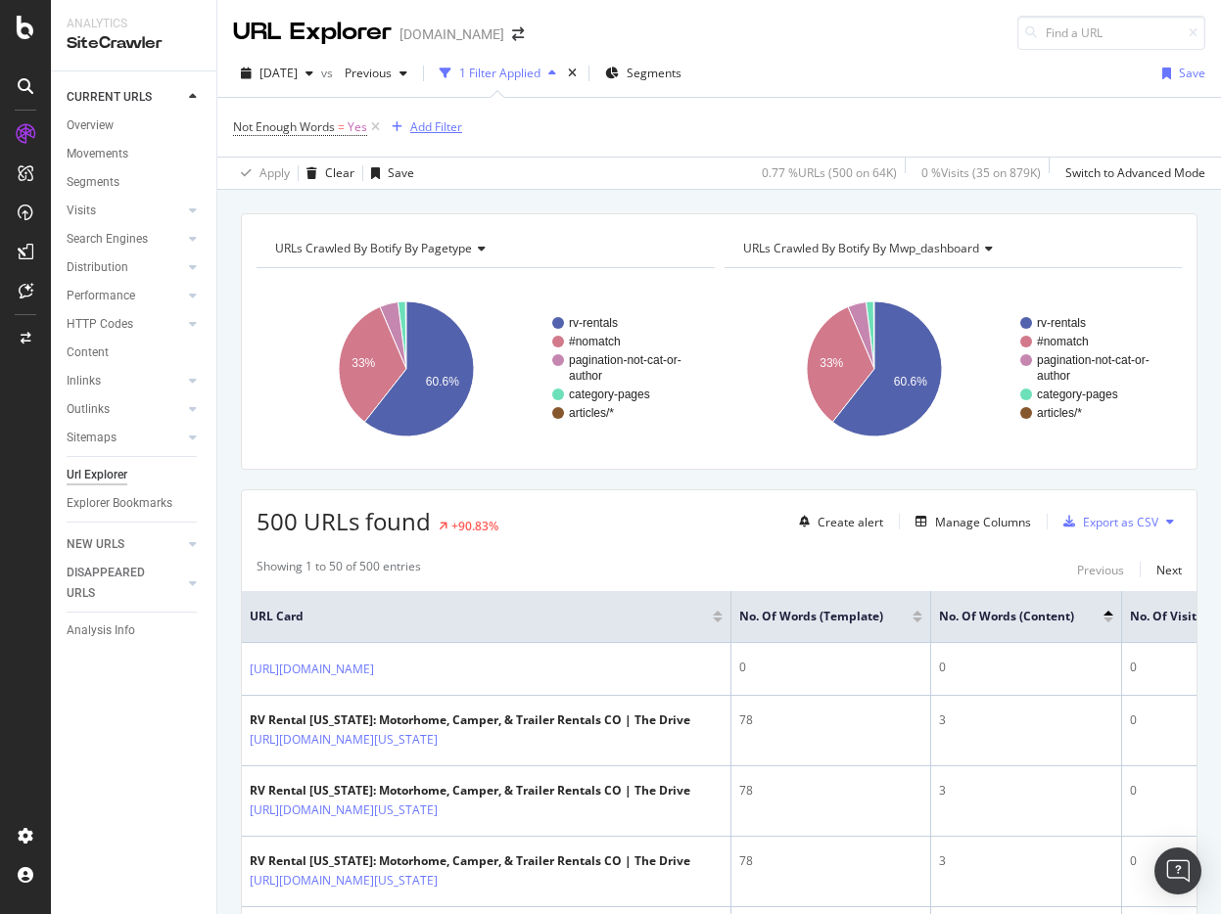
click at [430, 129] on div "Add Filter" at bounding box center [436, 126] width 52 height 17
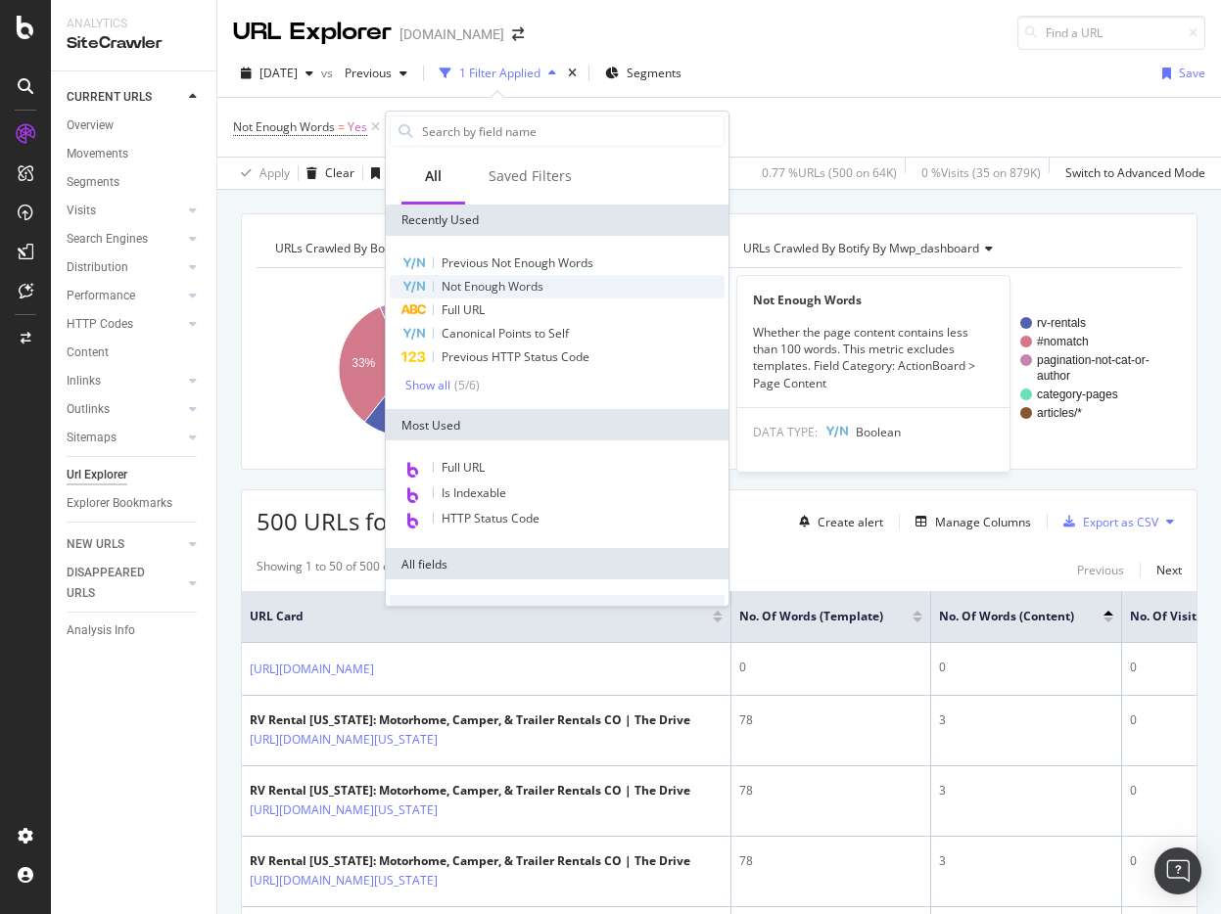
click at [462, 291] on span "Not Enough Words" at bounding box center [493, 286] width 102 height 17
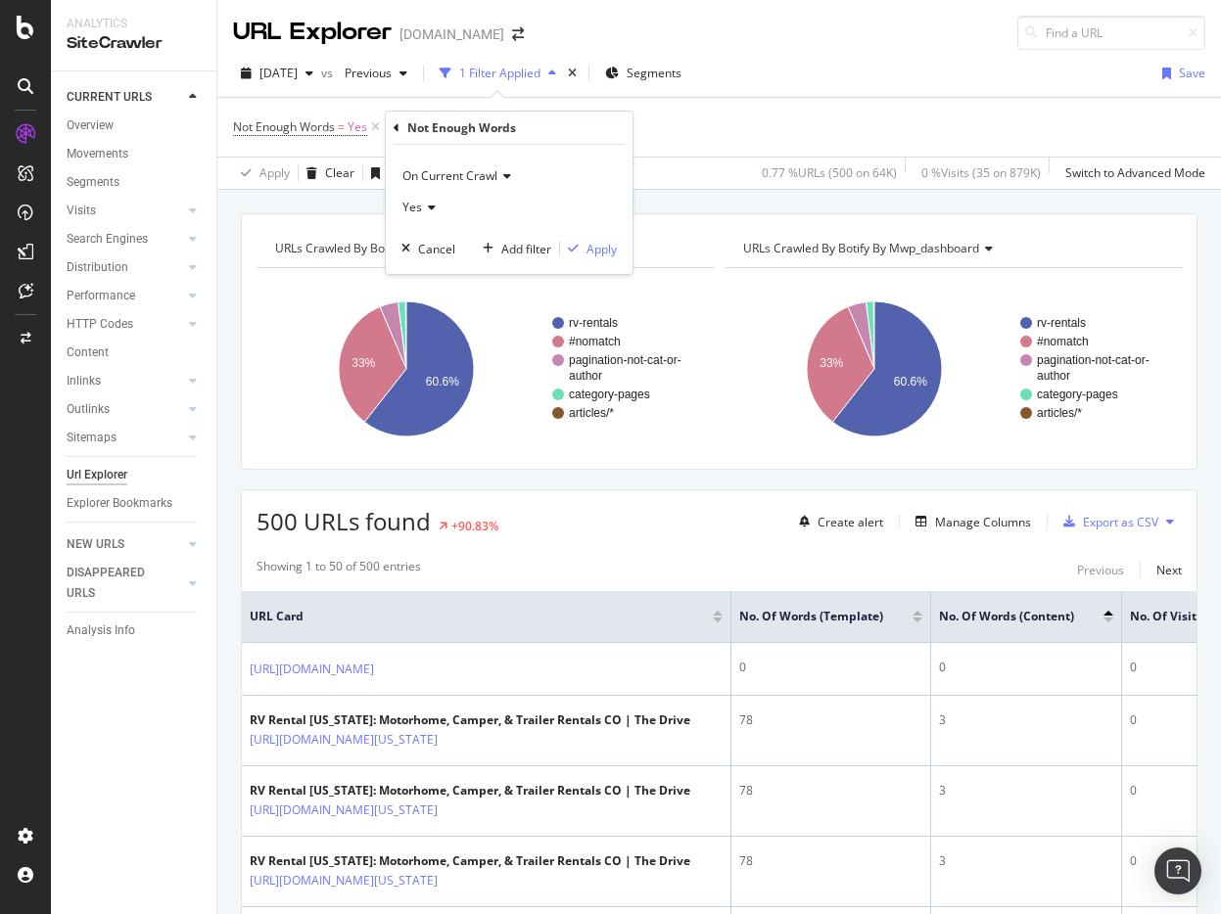
click at [469, 181] on span "On Current Crawl" at bounding box center [449, 175] width 95 height 17
click at [469, 241] on span "On Compared Crawl" at bounding box center [466, 242] width 111 height 17
click at [433, 210] on icon at bounding box center [429, 208] width 14 height 12
click at [433, 269] on div "No" at bounding box center [511, 272] width 210 height 25
click at [594, 259] on div "On Compared Crawl No Cancel Add filter Apply" at bounding box center [509, 209] width 247 height 129
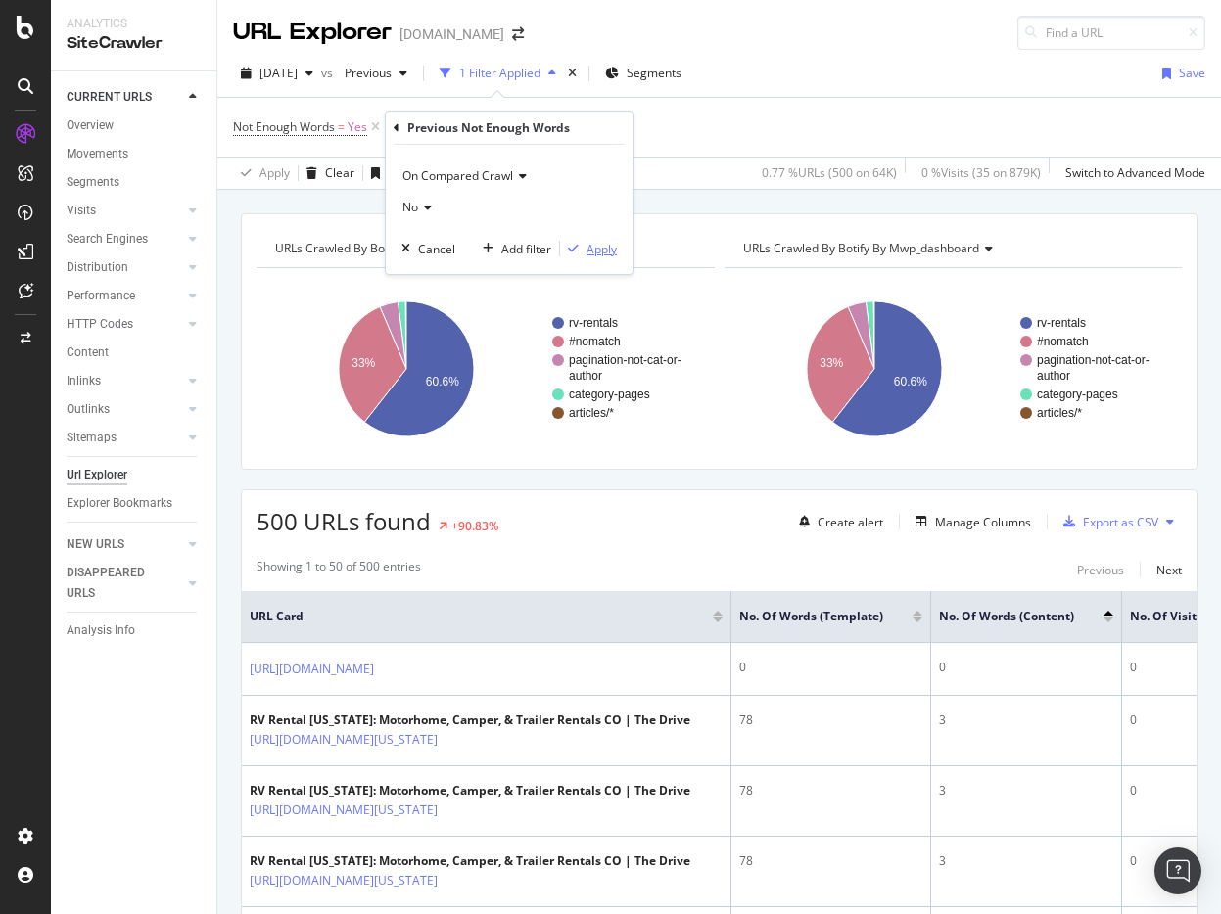
click at [607, 252] on div "Apply" at bounding box center [601, 249] width 30 height 17
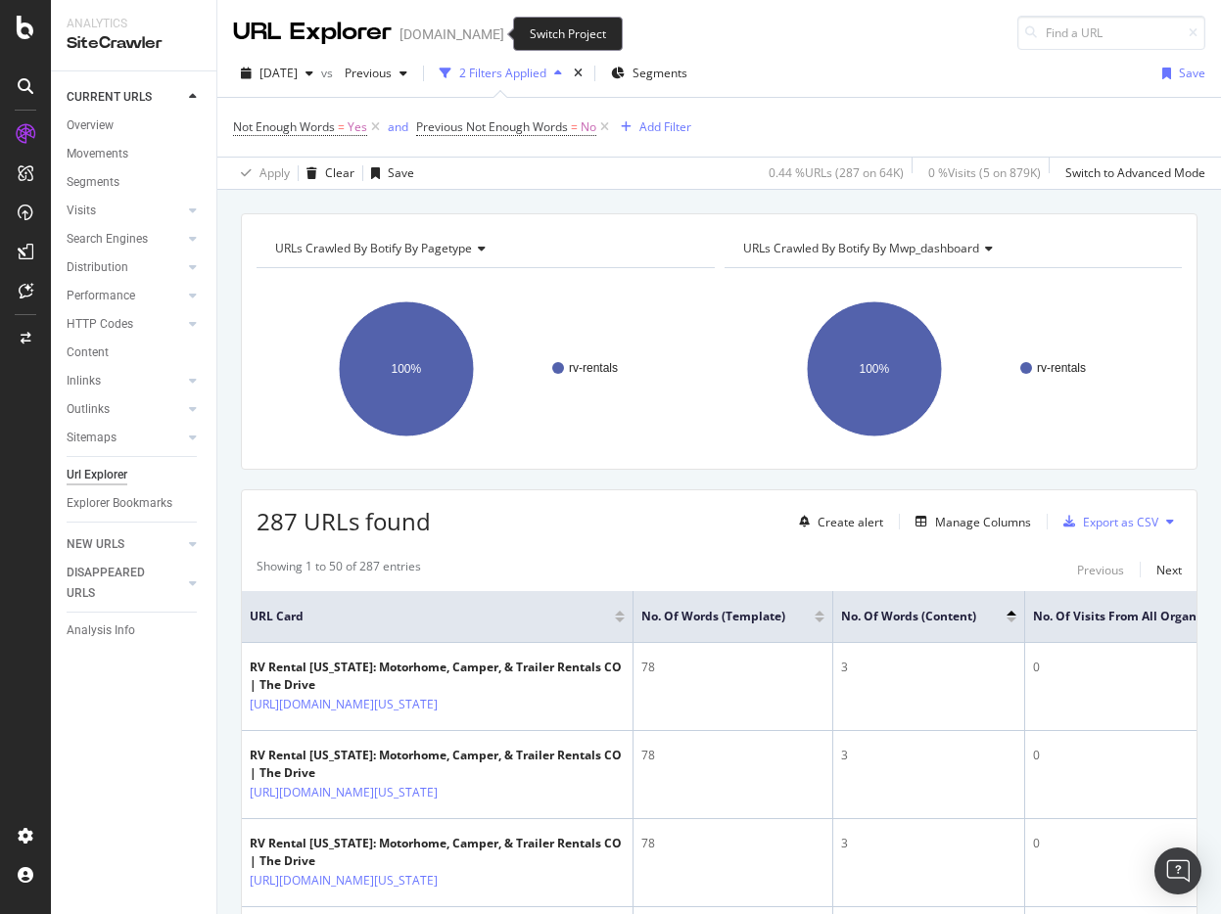
click at [512, 34] on icon "arrow-right-arrow-left" at bounding box center [518, 34] width 12 height 14
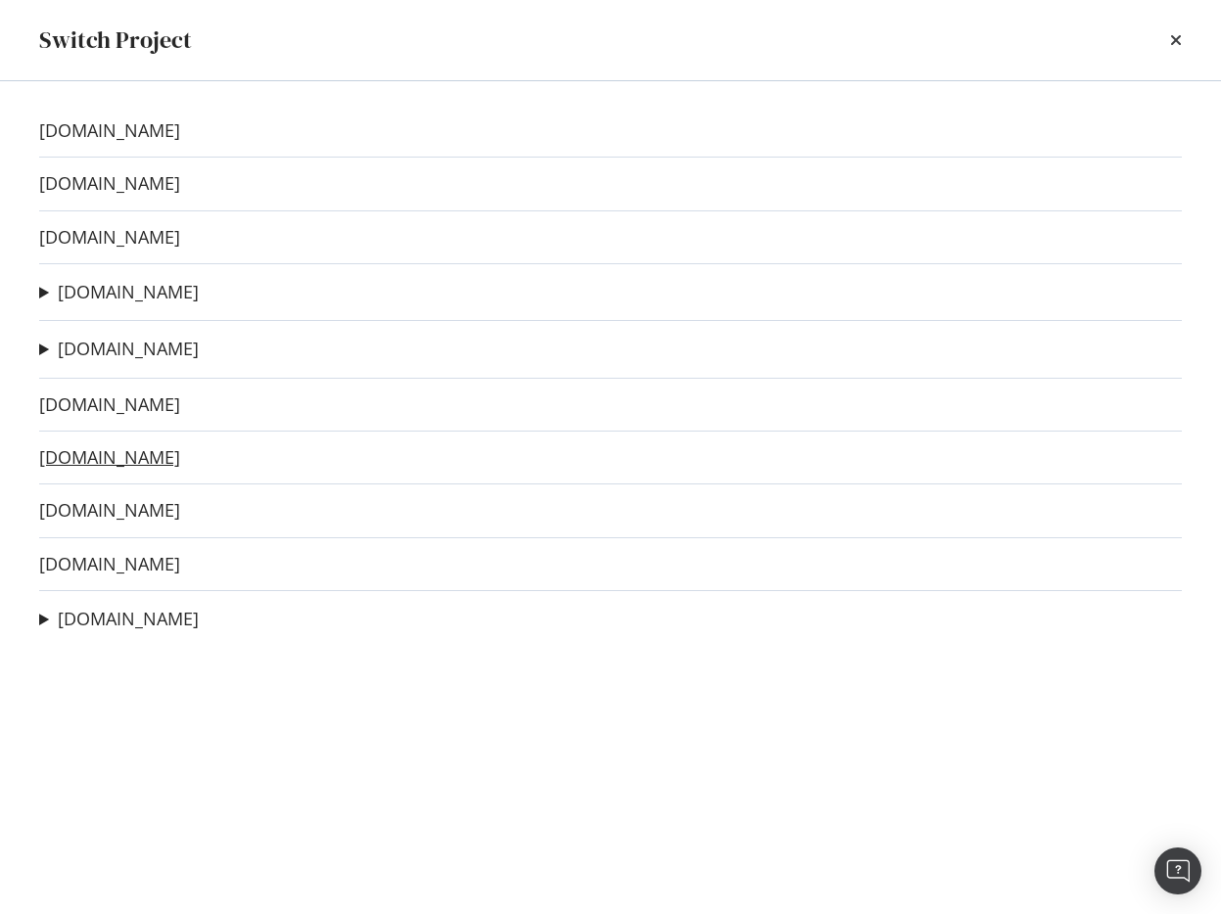
click at [98, 460] on link "[DOMAIN_NAME]" at bounding box center [109, 457] width 141 height 21
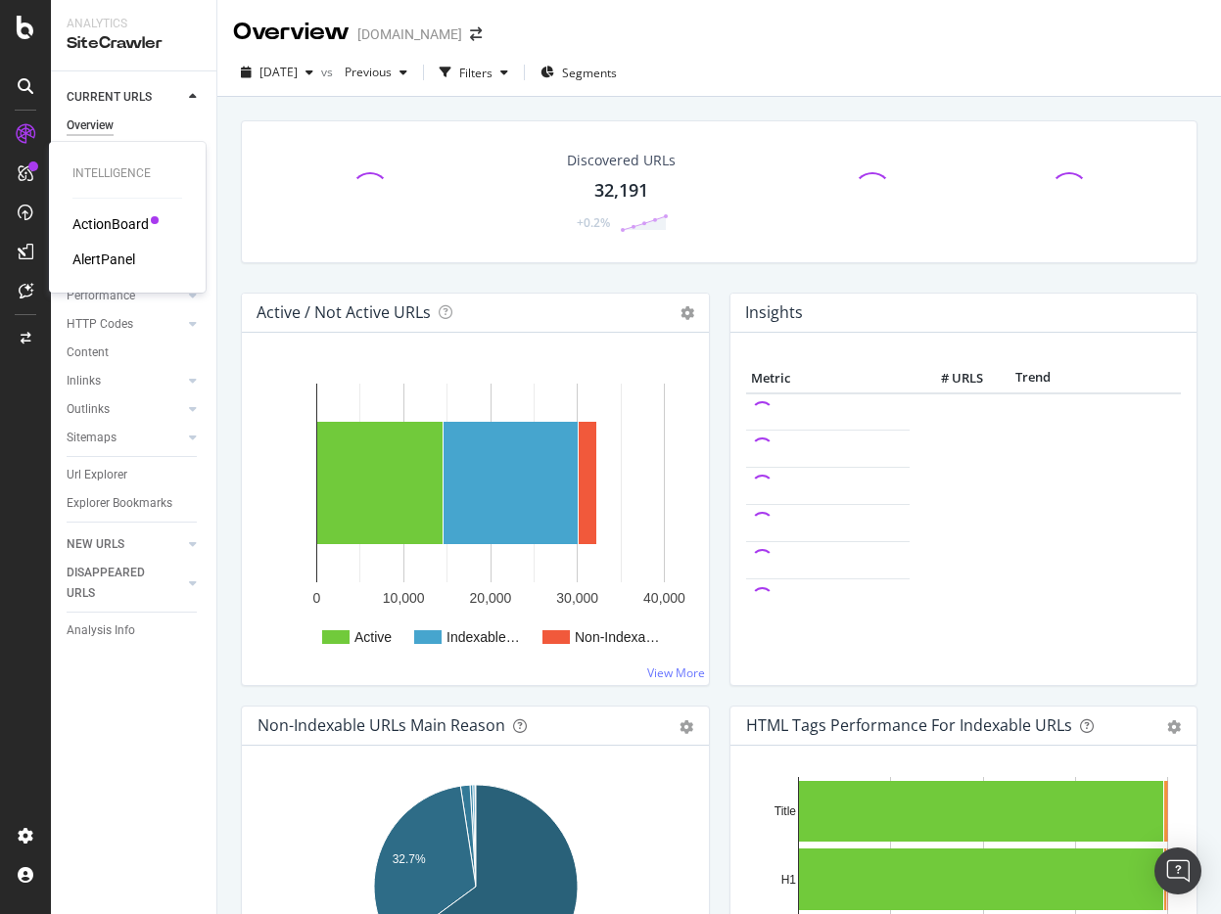
click at [30, 180] on icon at bounding box center [26, 173] width 16 height 16
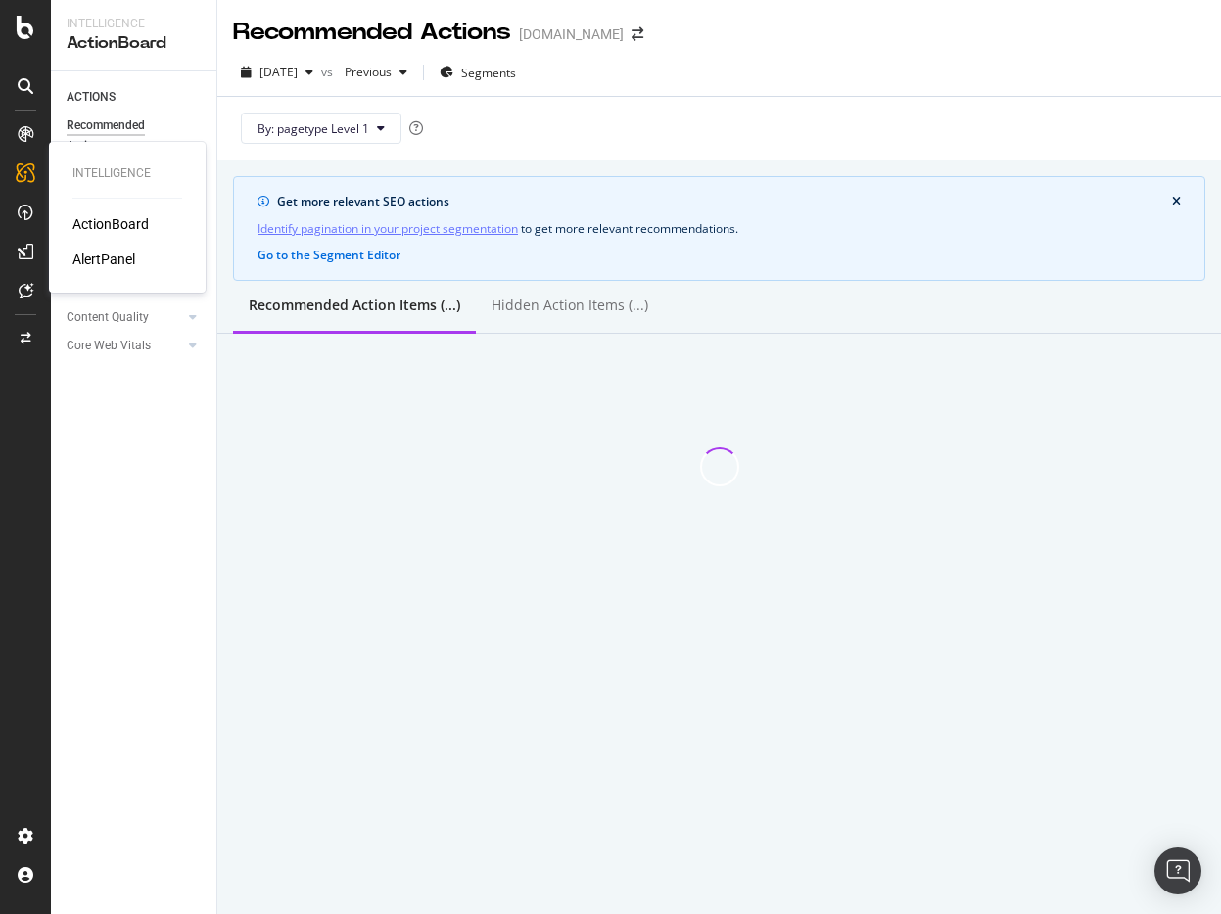
click at [102, 227] on div "ActionBoard" at bounding box center [110, 224] width 76 height 20
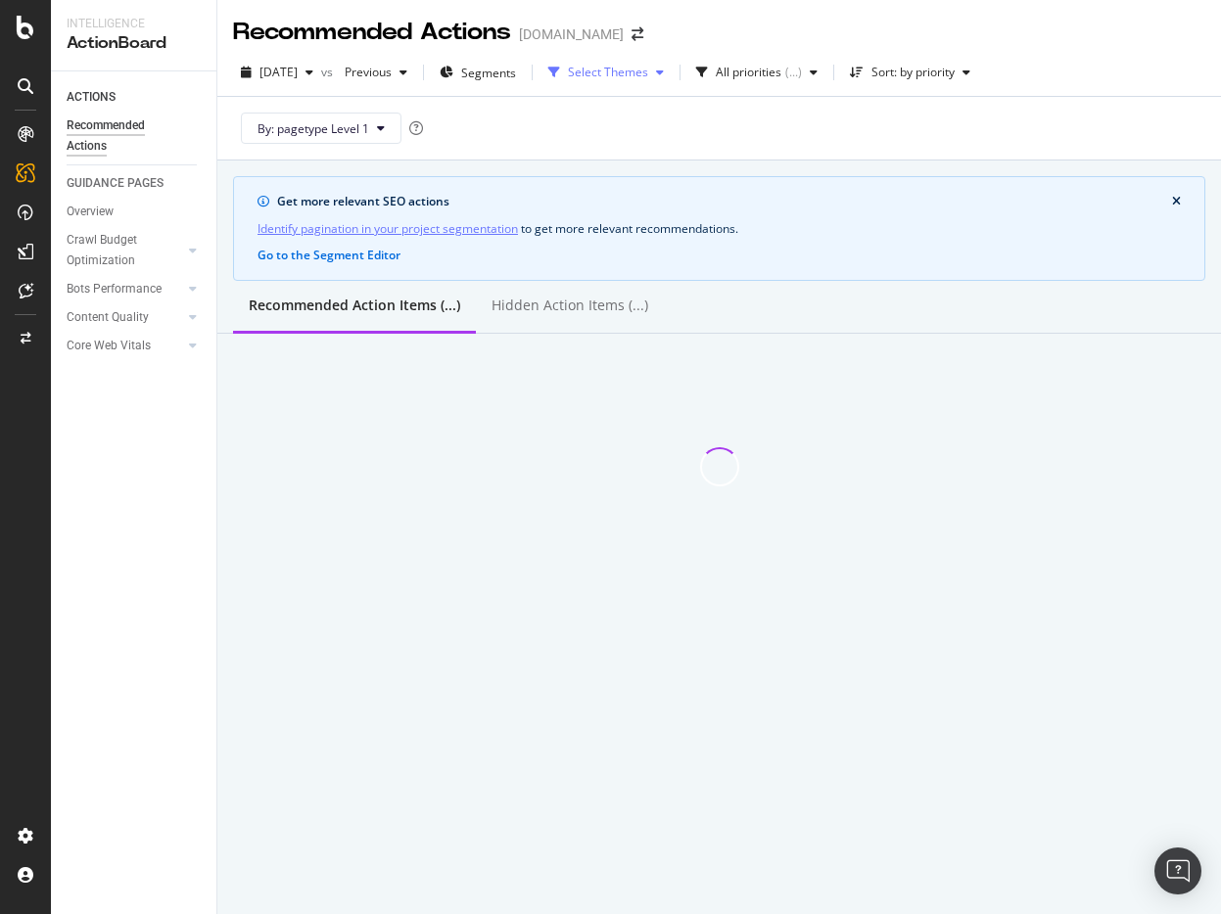
click at [635, 67] on div "Select Themes" at bounding box center [608, 73] width 80 height 12
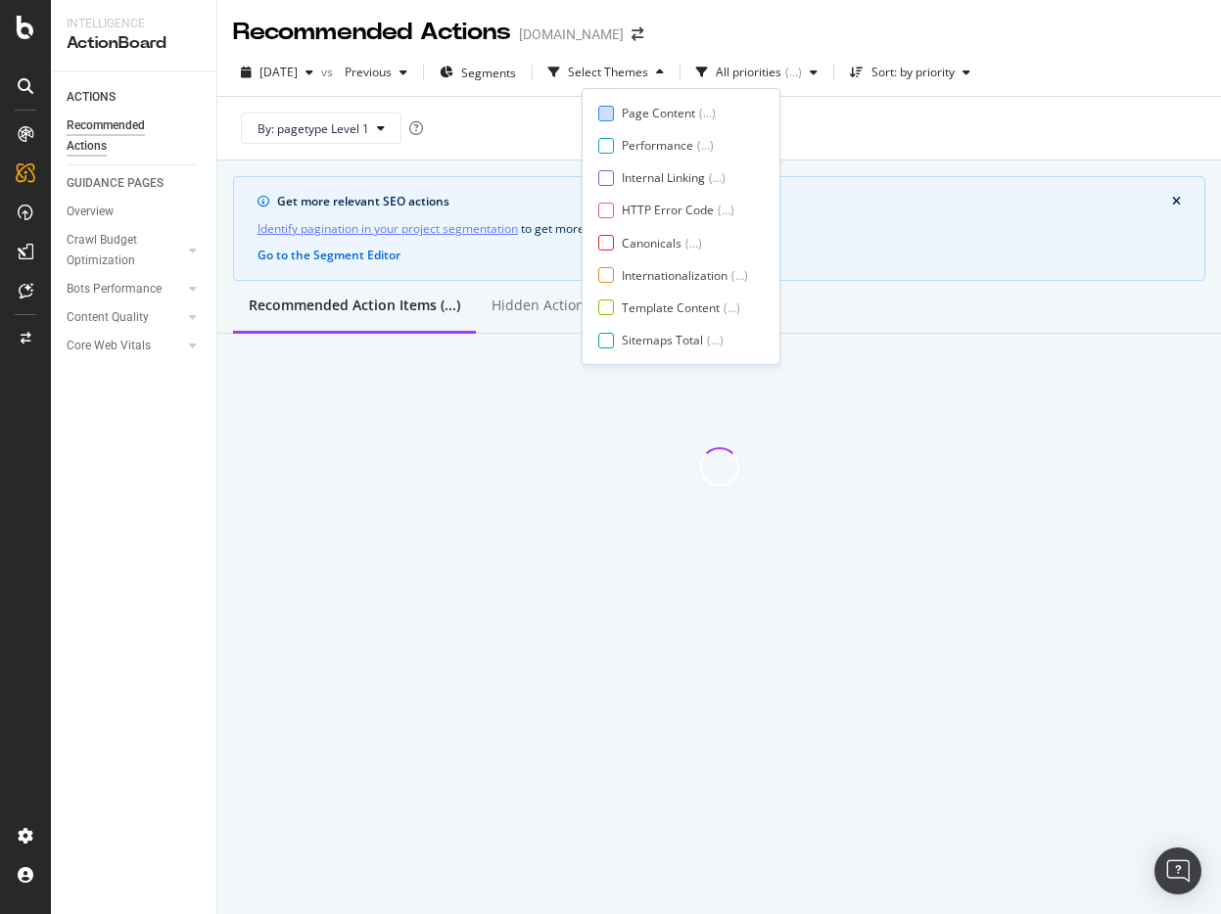
click at [622, 116] on div "Page Content" at bounding box center [658, 113] width 73 height 17
click at [617, 181] on div "Internal Linking ( ... )" at bounding box center [673, 177] width 150 height 17
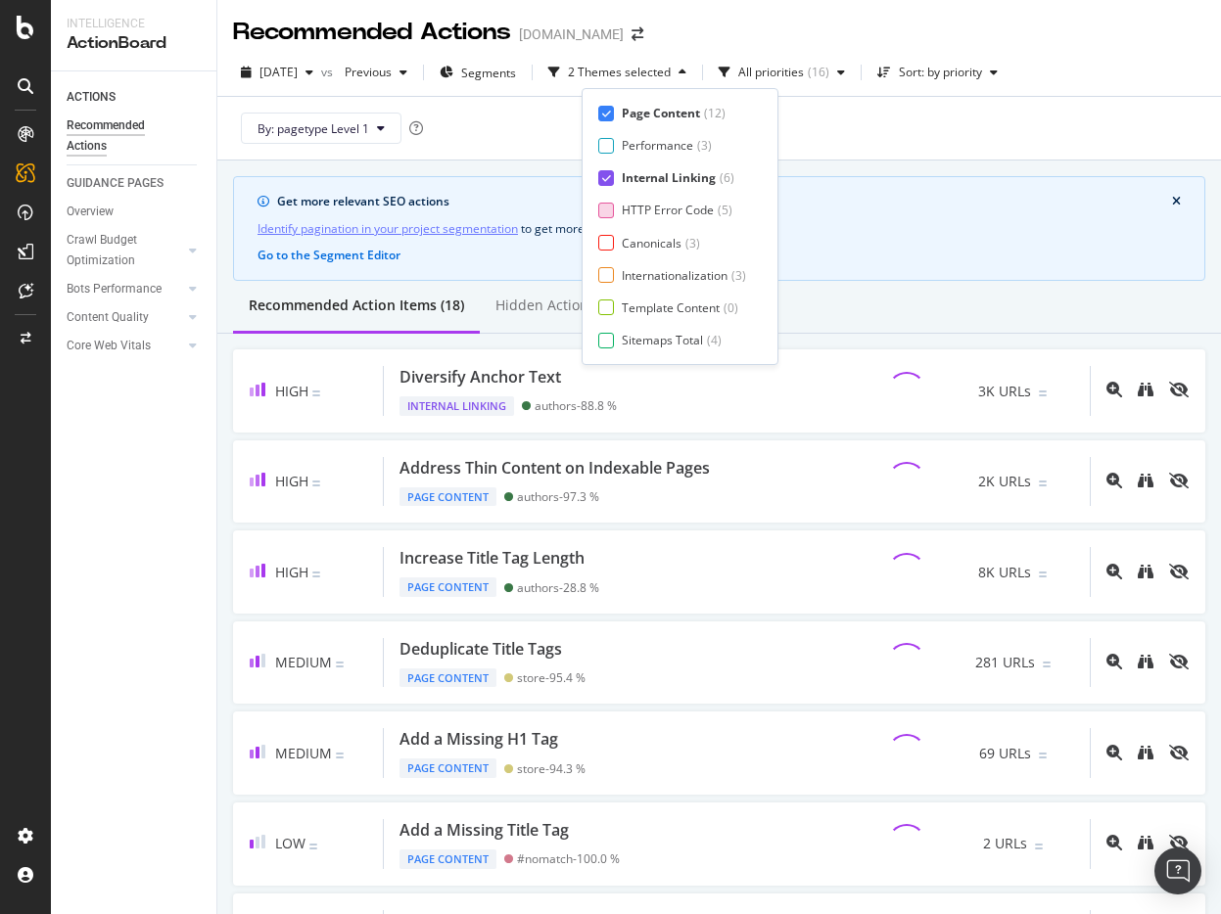
click at [607, 218] on div "HTTP Error Code ( 5 )" at bounding box center [672, 210] width 148 height 17
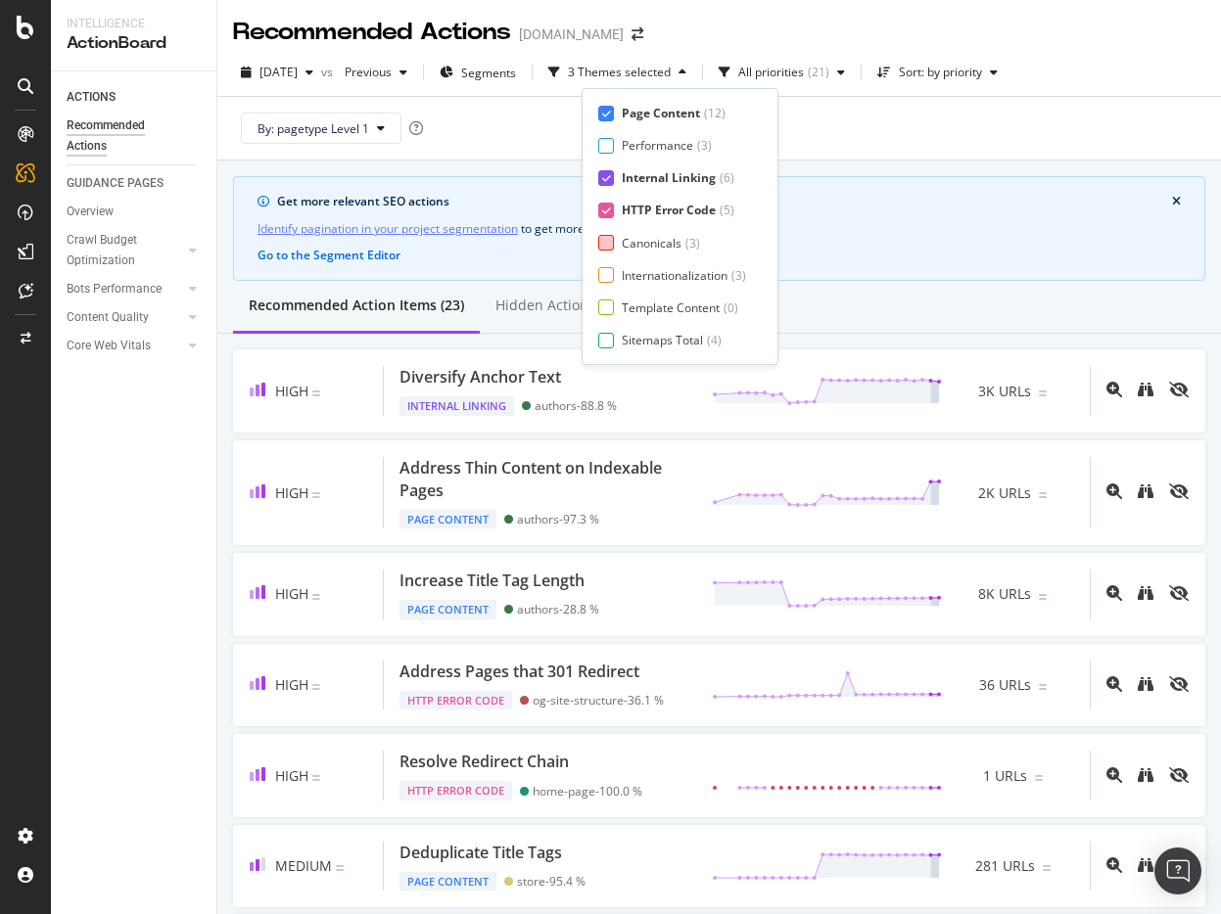
click at [607, 250] on div at bounding box center [606, 243] width 16 height 16
click at [607, 279] on div at bounding box center [606, 275] width 16 height 16
click at [607, 309] on div at bounding box center [606, 308] width 16 height 16
click at [607, 336] on div at bounding box center [606, 341] width 16 height 16
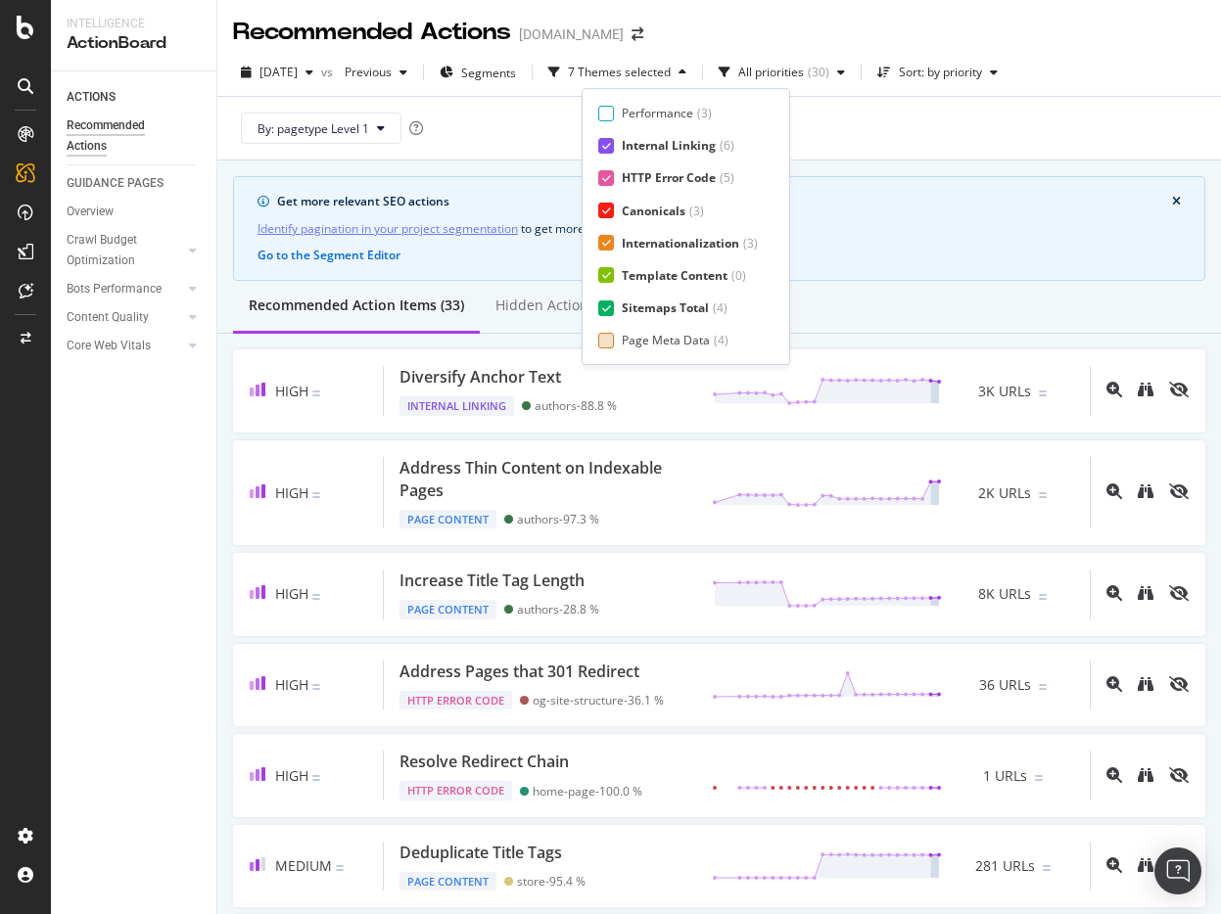
click at [622, 336] on div "Page Meta Data" at bounding box center [666, 340] width 88 height 17
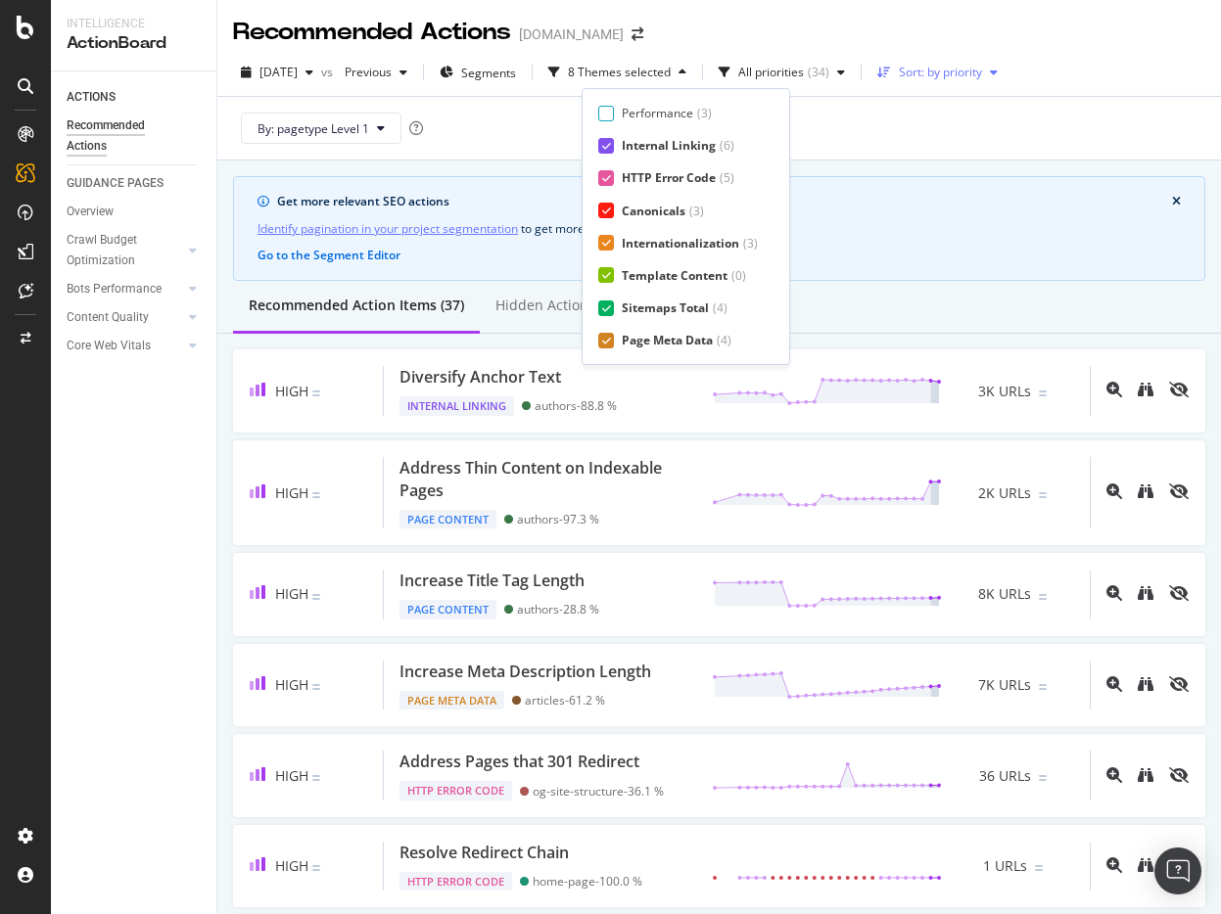
click at [982, 70] on div "Sort: by priority" at bounding box center [940, 73] width 83 height 12
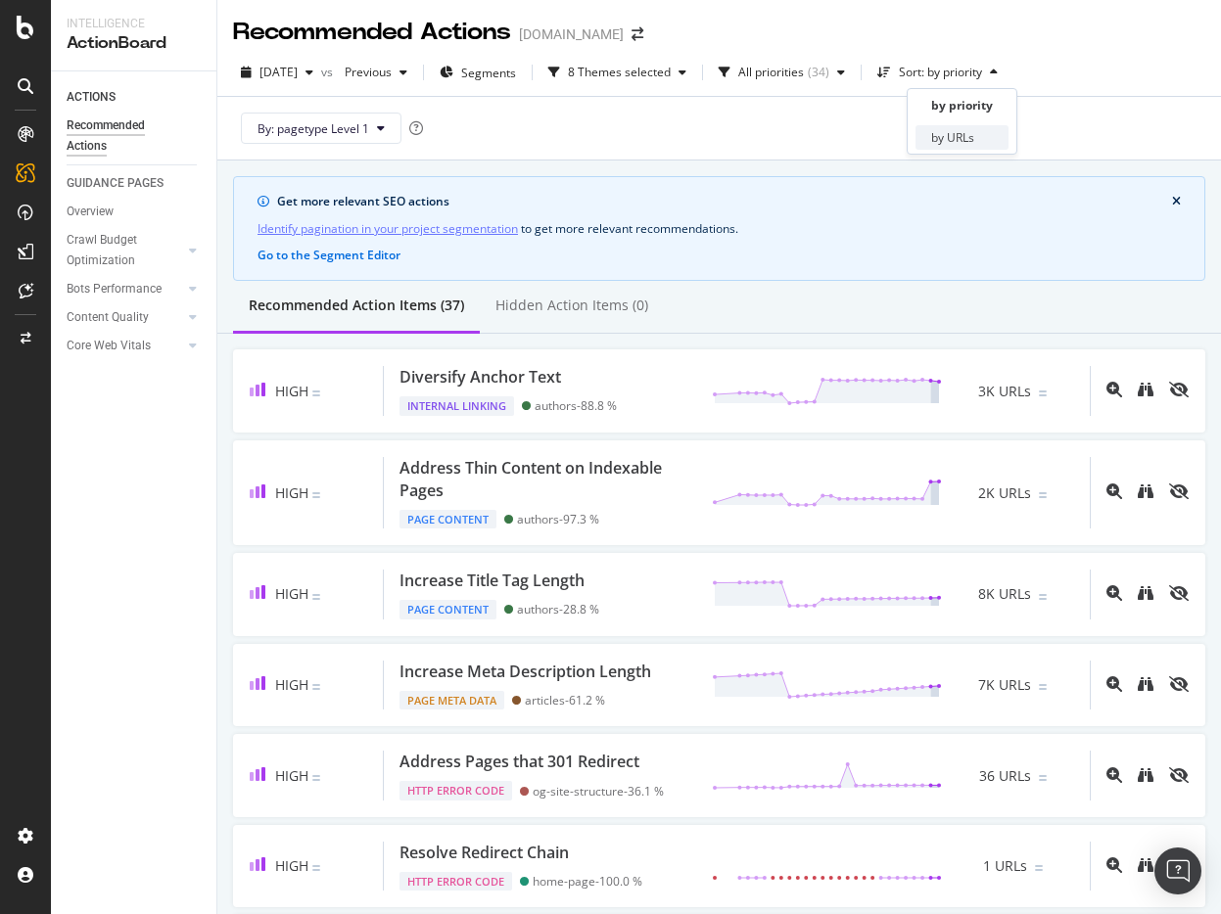
click at [963, 140] on div "by URLs" at bounding box center [952, 137] width 43 height 17
